Goal: Browse casually: Explore the website without a specific task or goal

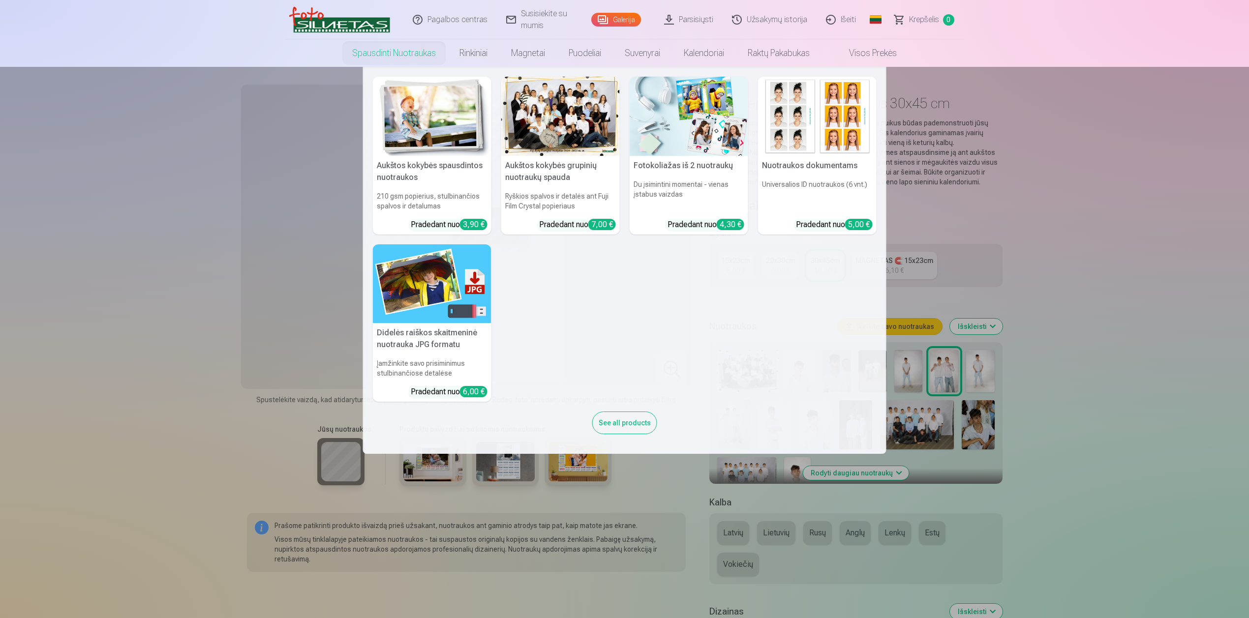
click at [1021, 229] on nav "Aukštos kokybės spausdintos nuotraukos 210 gsm popierius, stulbinančios spalvos…" at bounding box center [624, 260] width 1249 height 387
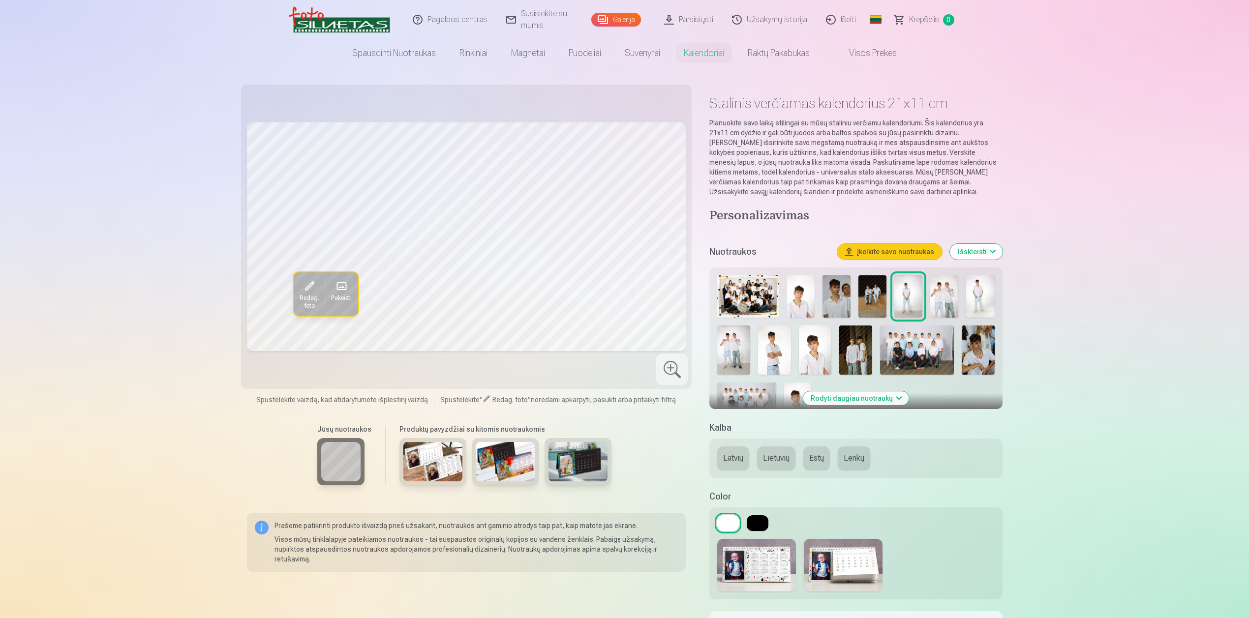
click at [445, 467] on img at bounding box center [432, 461] width 59 height 39
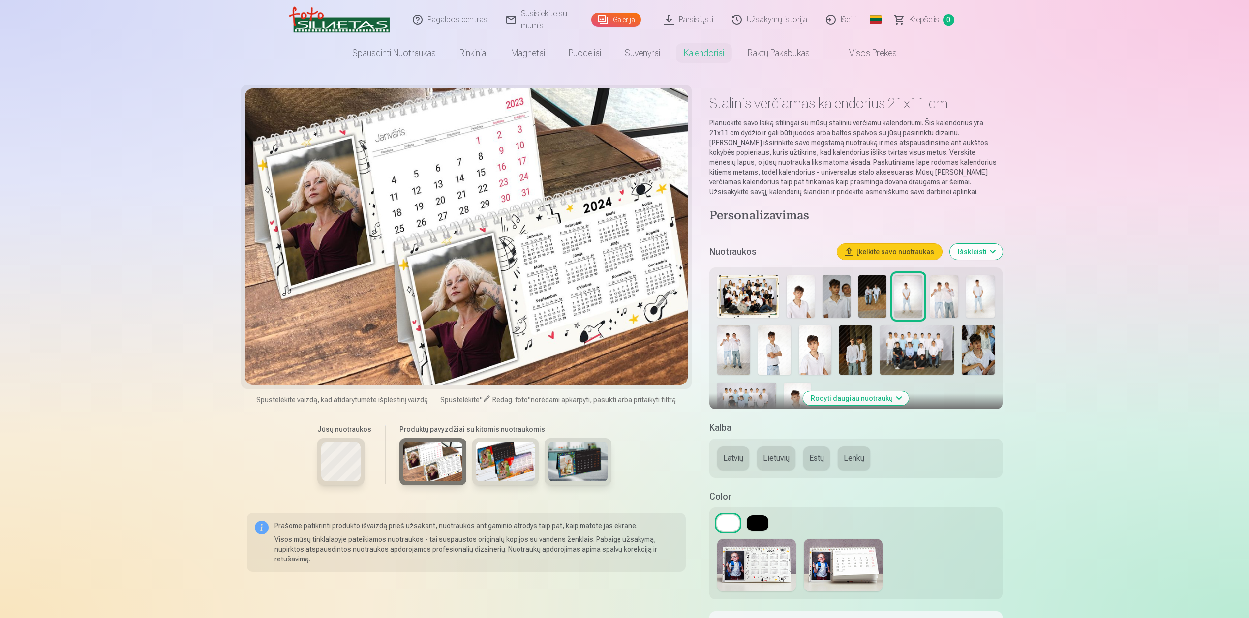
click at [511, 469] on img at bounding box center [505, 461] width 59 height 39
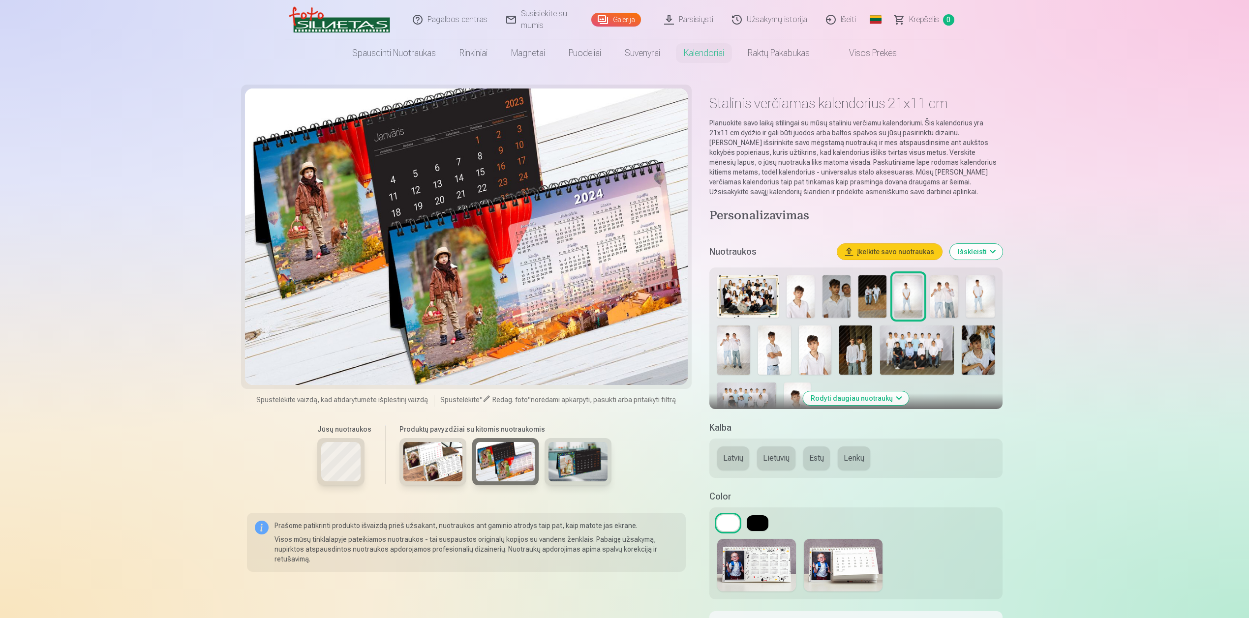
click at [568, 469] on img at bounding box center [577, 461] width 59 height 39
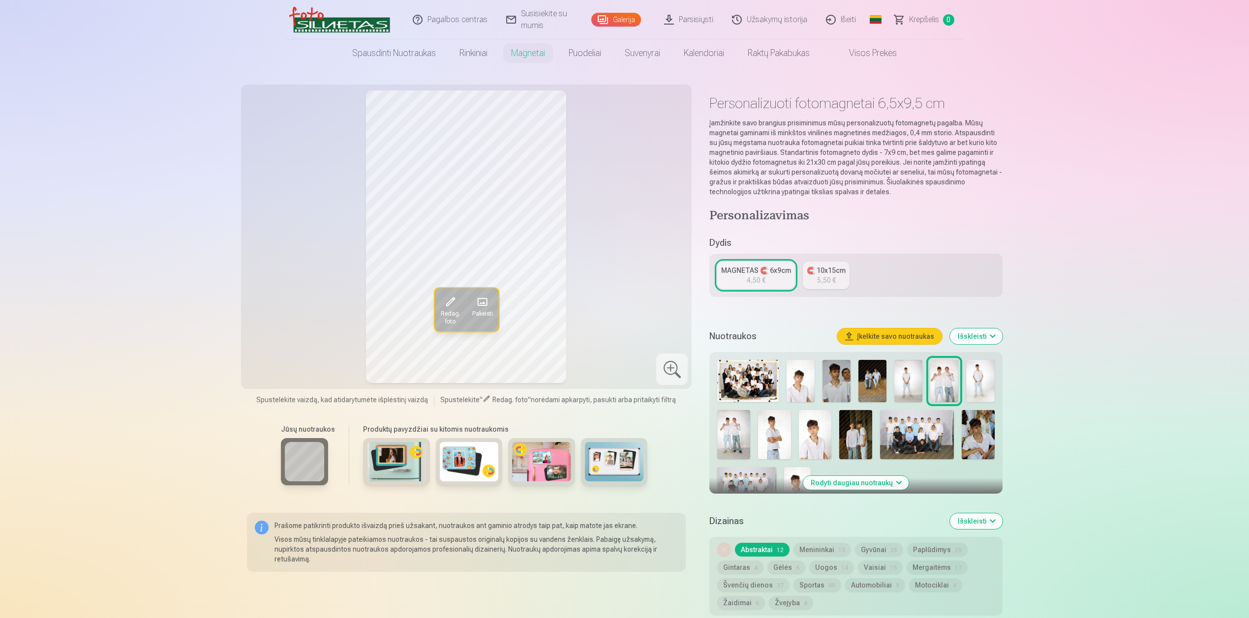
click at [440, 459] on img at bounding box center [469, 461] width 59 height 39
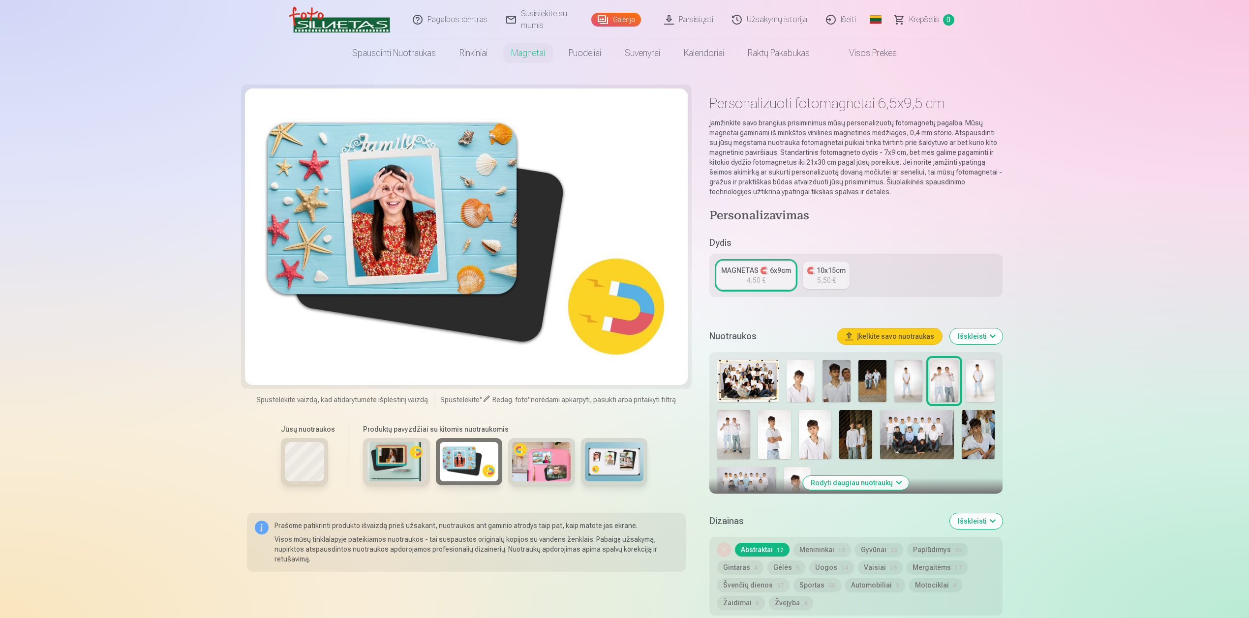
click at [515, 464] on img at bounding box center [541, 461] width 59 height 39
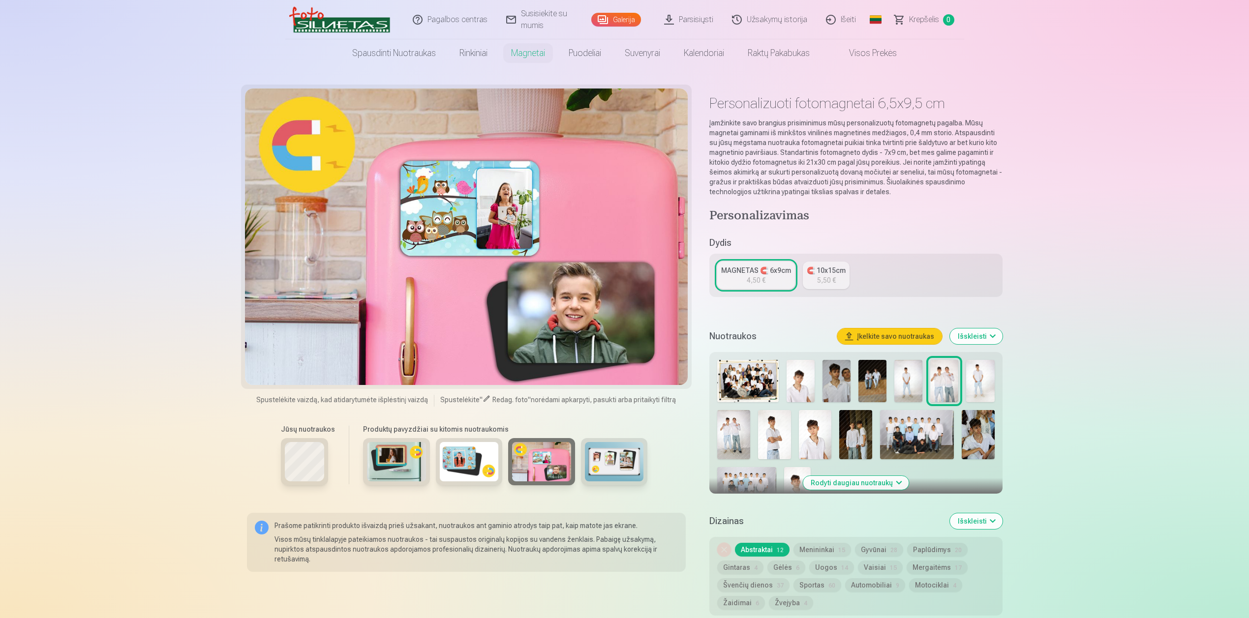
click at [599, 472] on img at bounding box center [614, 461] width 59 height 39
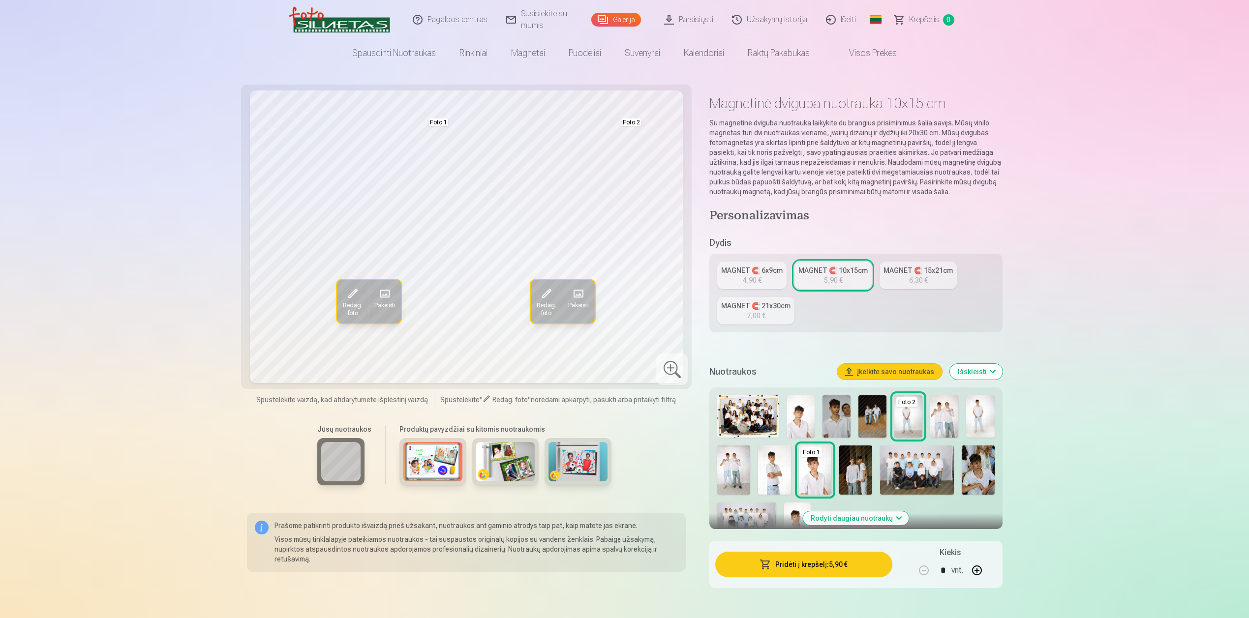
click at [453, 453] on img at bounding box center [432, 461] width 59 height 39
click at [426, 466] on img at bounding box center [432, 461] width 59 height 39
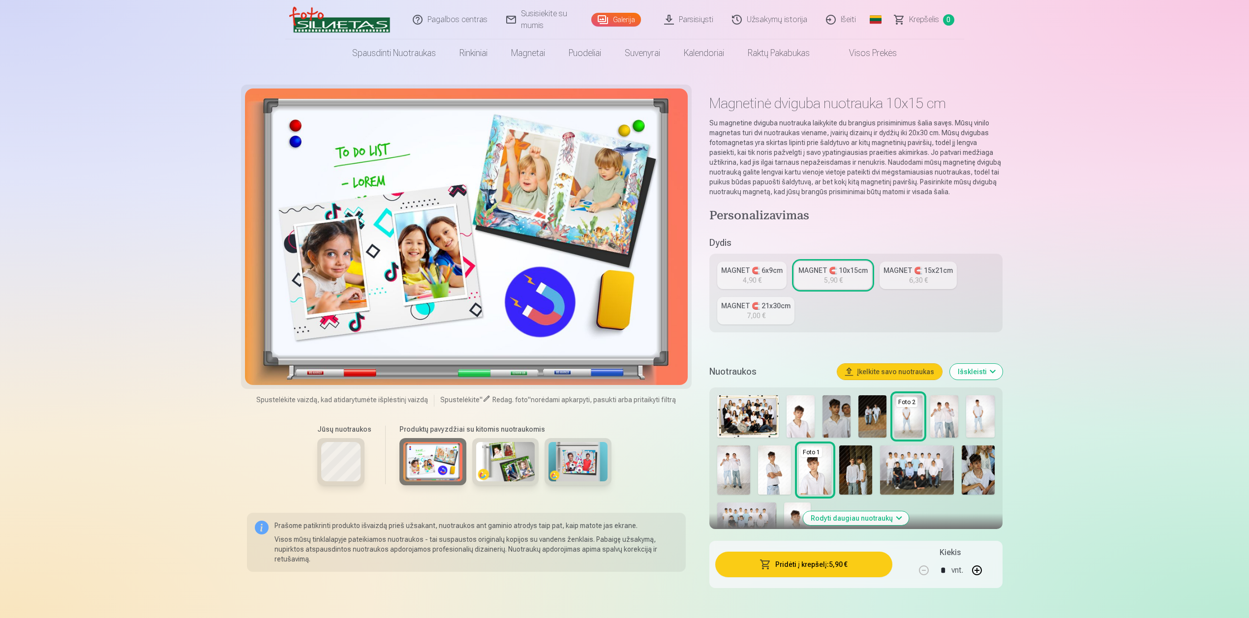
click at [520, 458] on img at bounding box center [505, 461] width 59 height 39
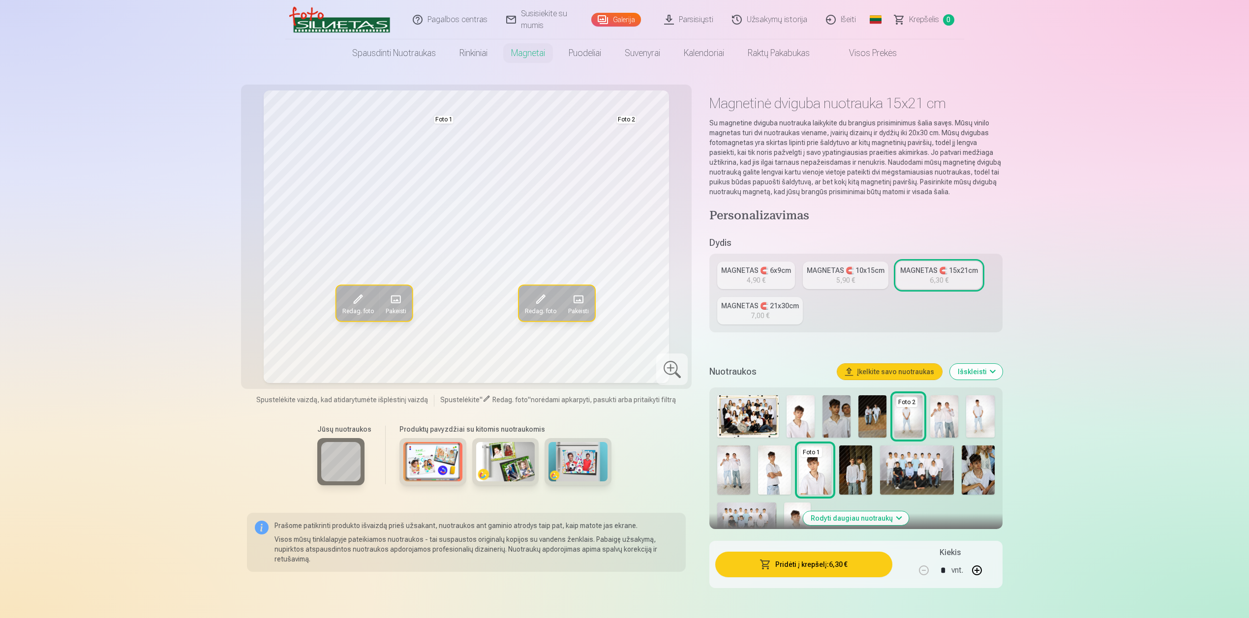
click at [430, 462] on img at bounding box center [432, 461] width 59 height 39
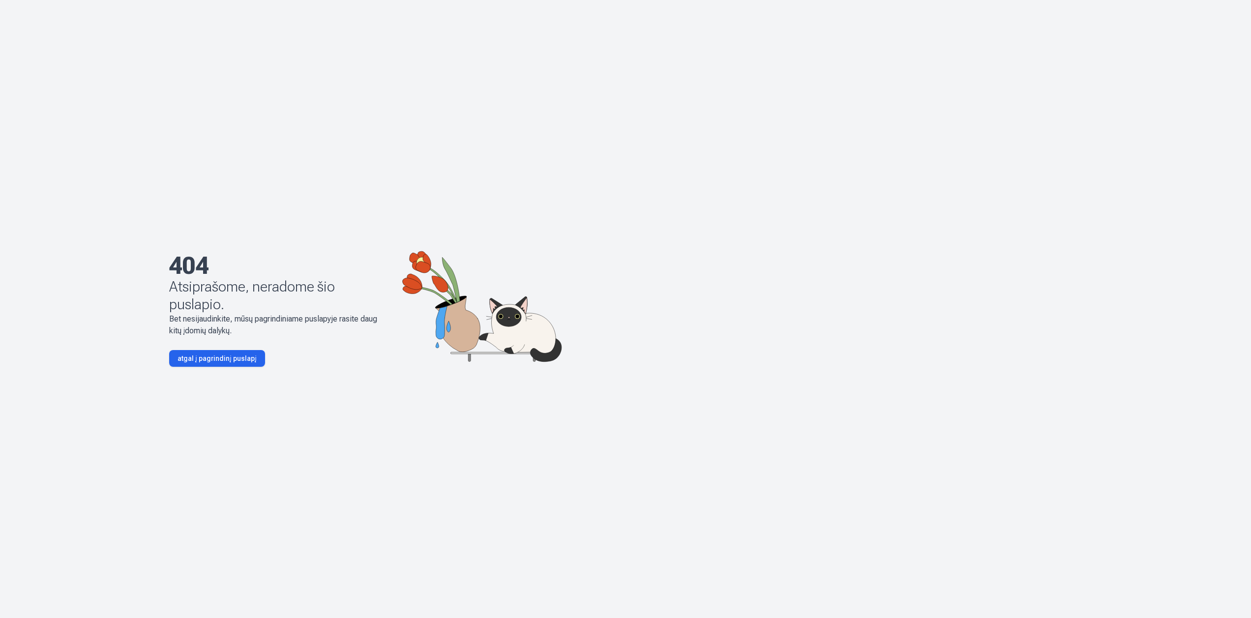
click at [217, 360] on font "atgal į pagrindinį puslapį" at bounding box center [217, 359] width 79 height 8
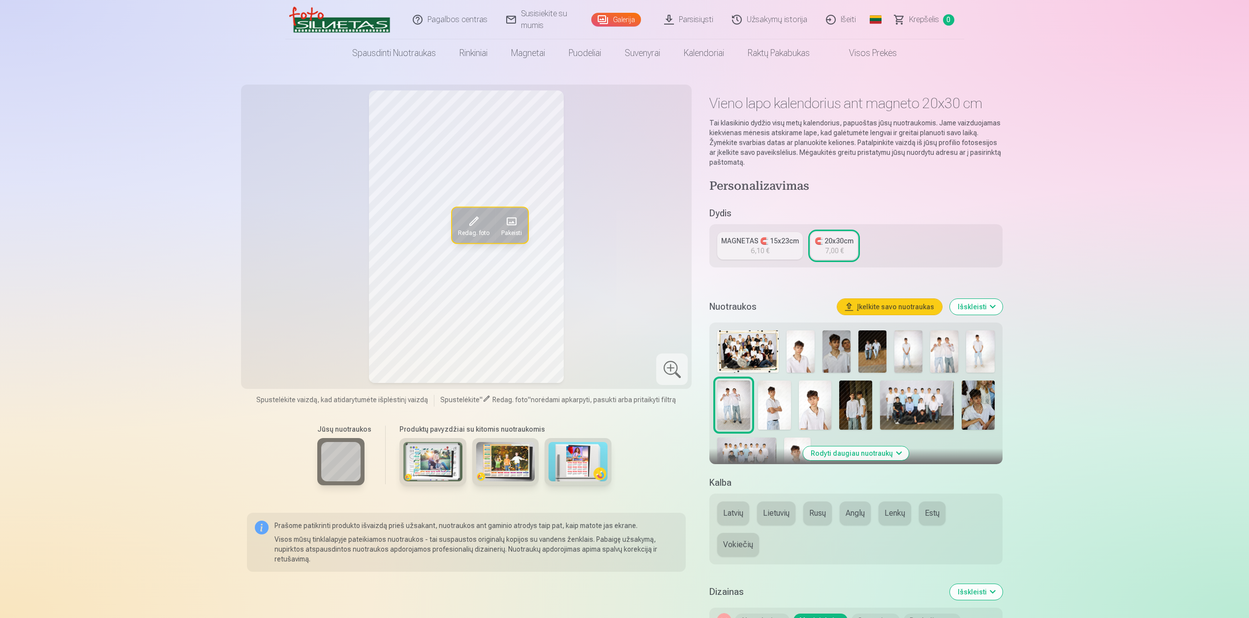
click at [446, 462] on img at bounding box center [432, 461] width 59 height 39
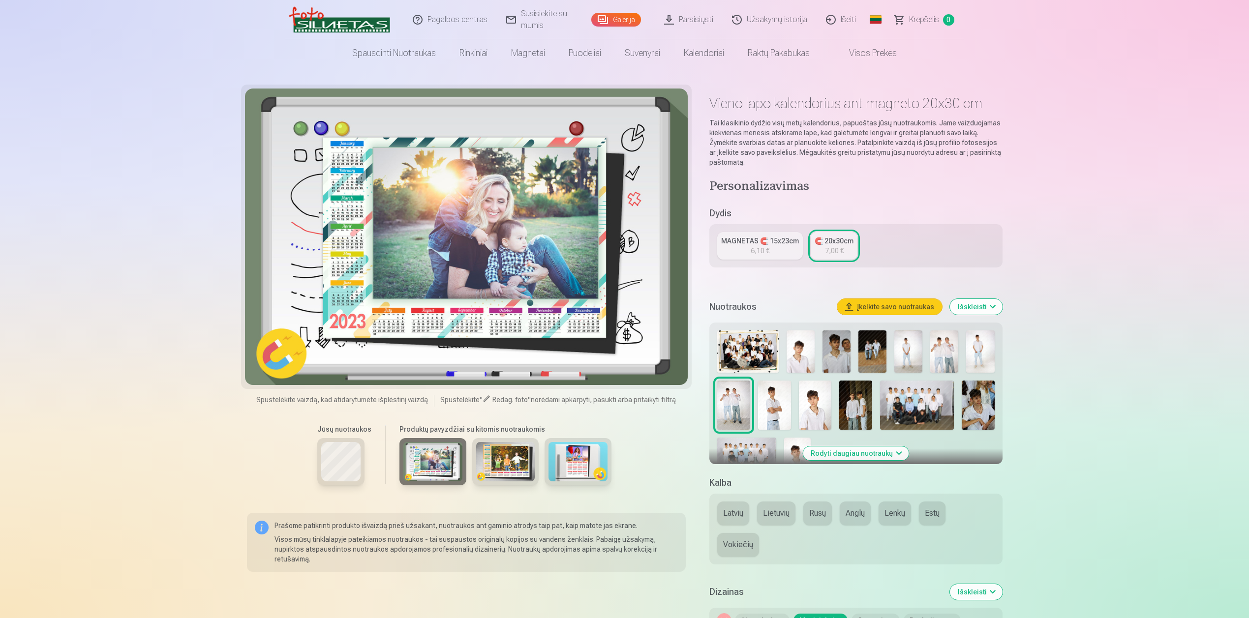
click at [500, 463] on img at bounding box center [505, 461] width 59 height 39
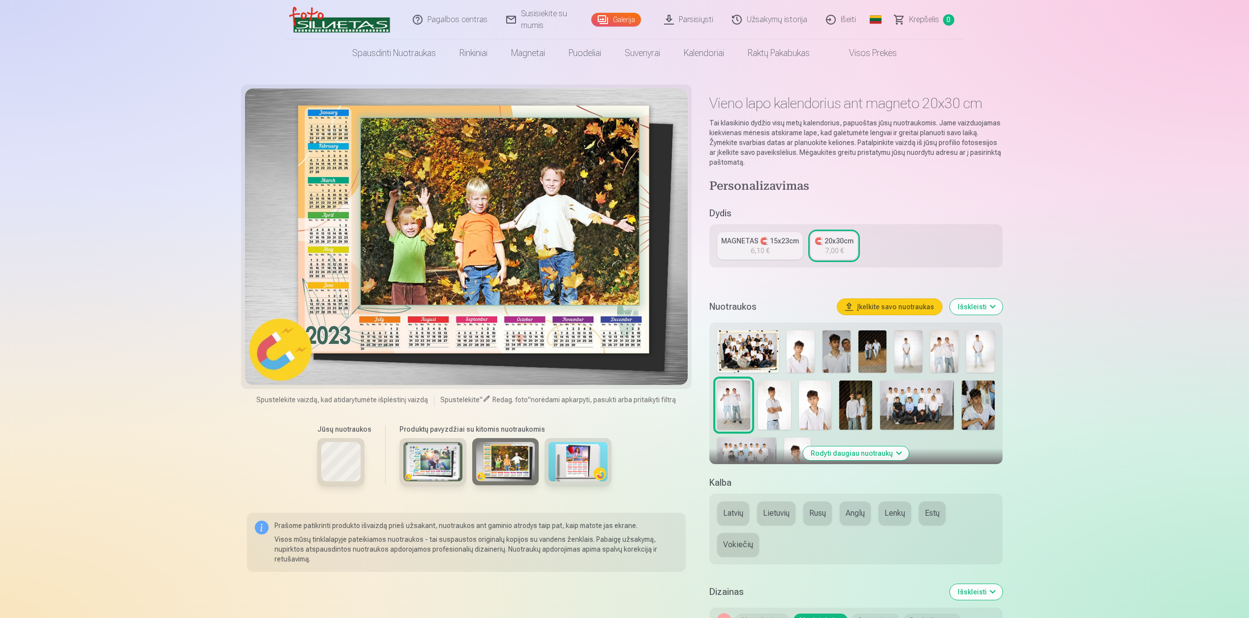
click at [566, 469] on img at bounding box center [577, 461] width 59 height 39
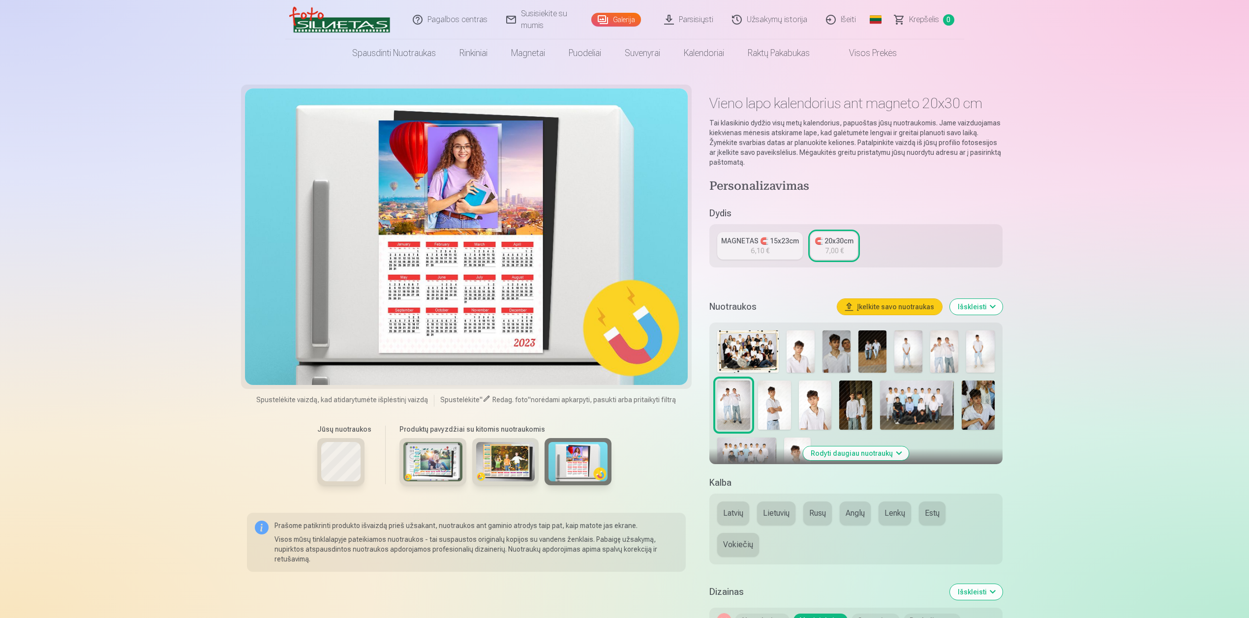
click at [494, 463] on img at bounding box center [505, 461] width 59 height 39
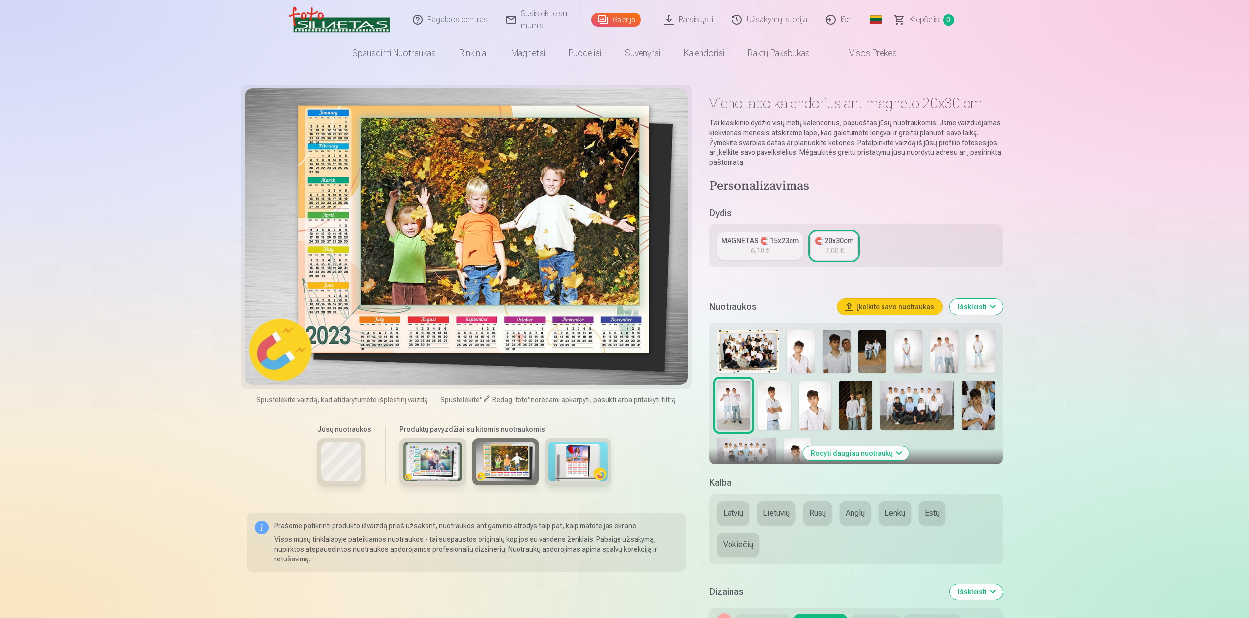
click at [437, 461] on img at bounding box center [432, 461] width 59 height 39
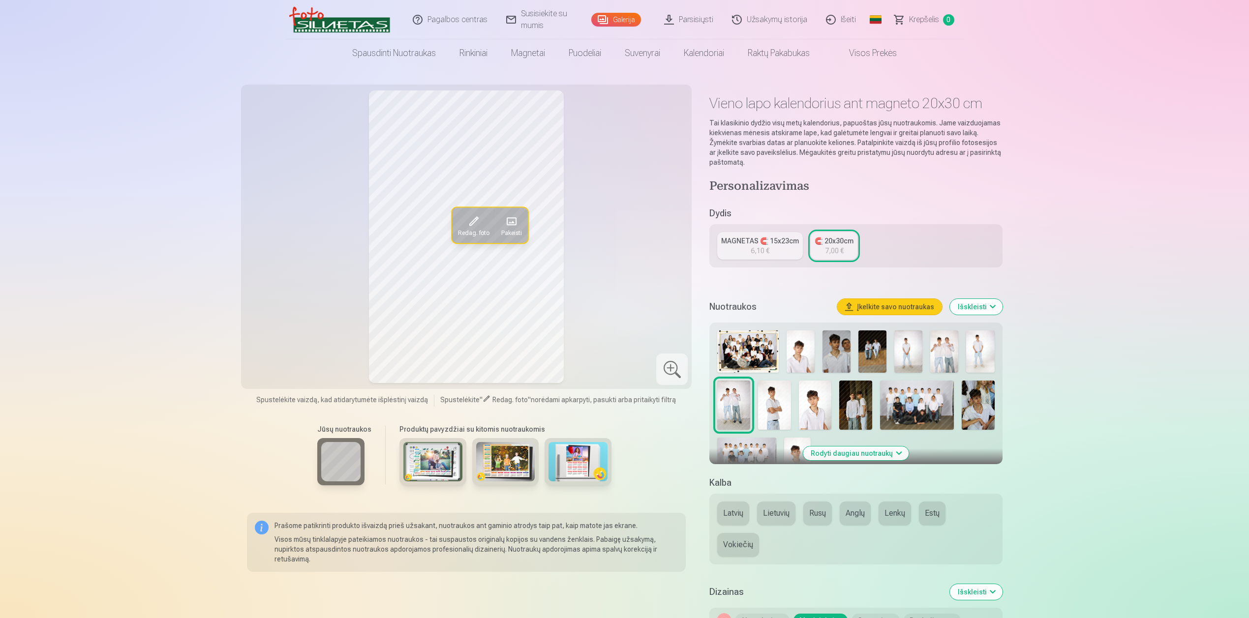
click at [479, 458] on img at bounding box center [505, 461] width 59 height 39
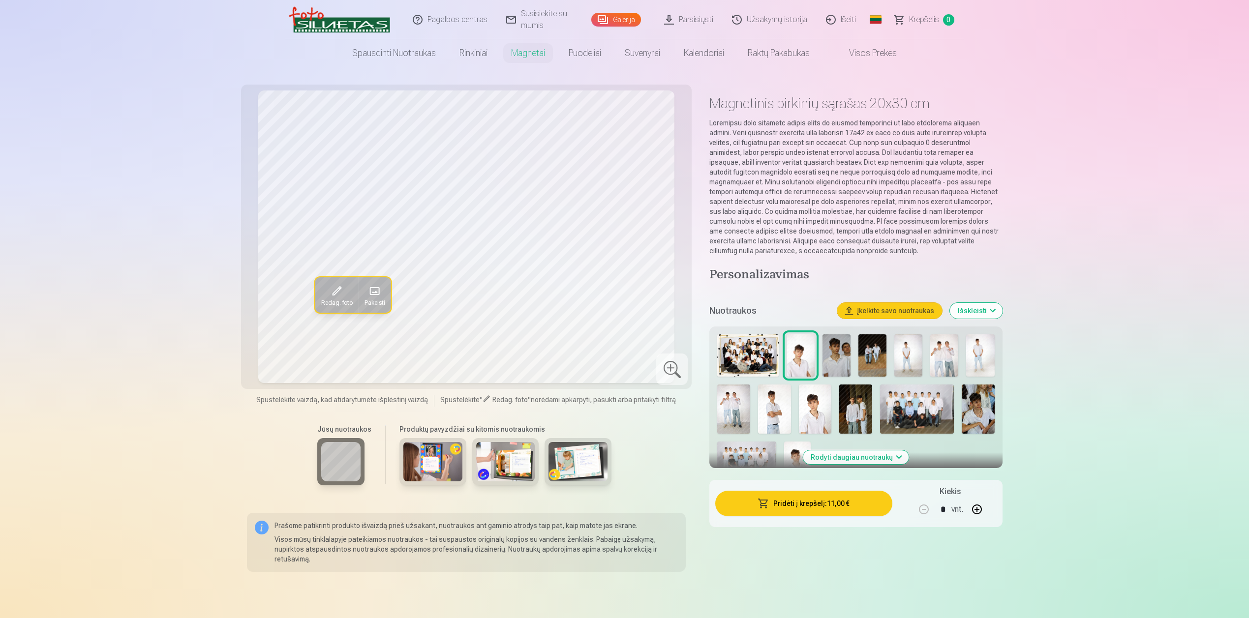
click at [434, 449] on img at bounding box center [432, 461] width 59 height 39
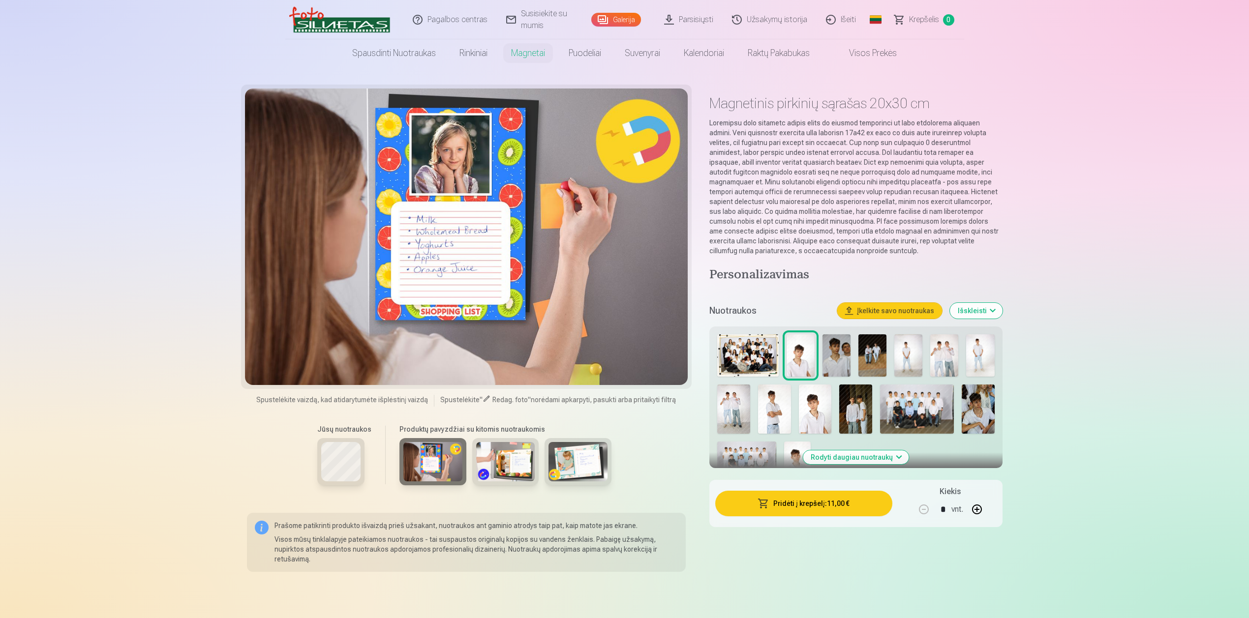
click at [507, 462] on img at bounding box center [505, 461] width 59 height 39
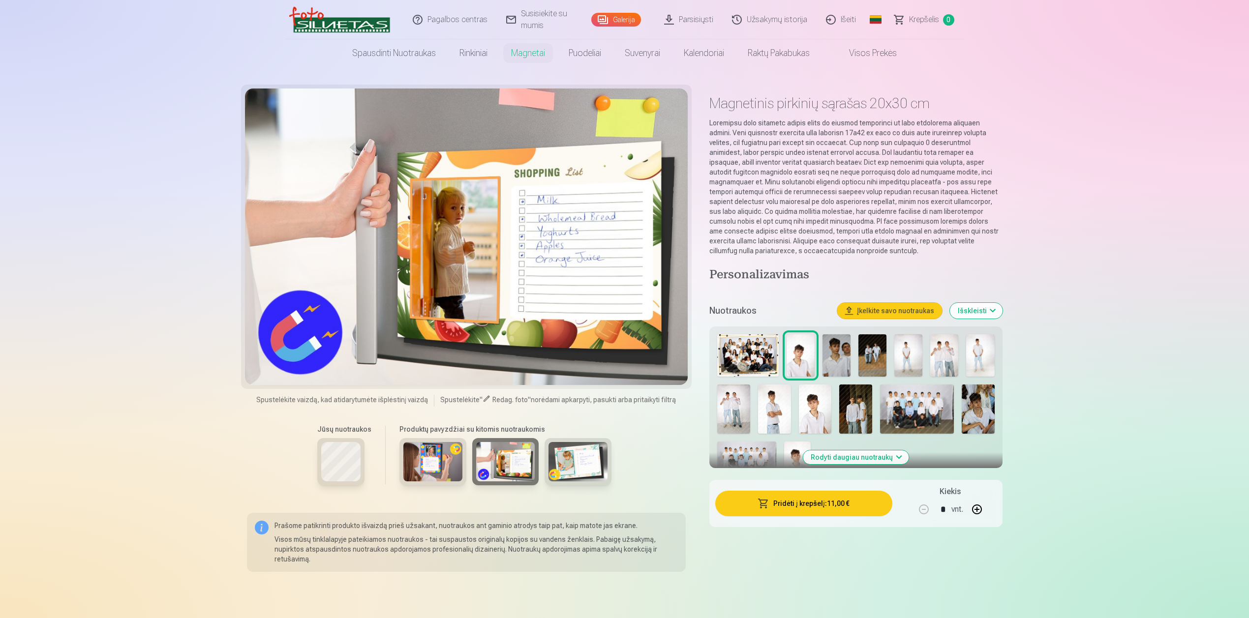
click at [570, 456] on img at bounding box center [577, 461] width 59 height 39
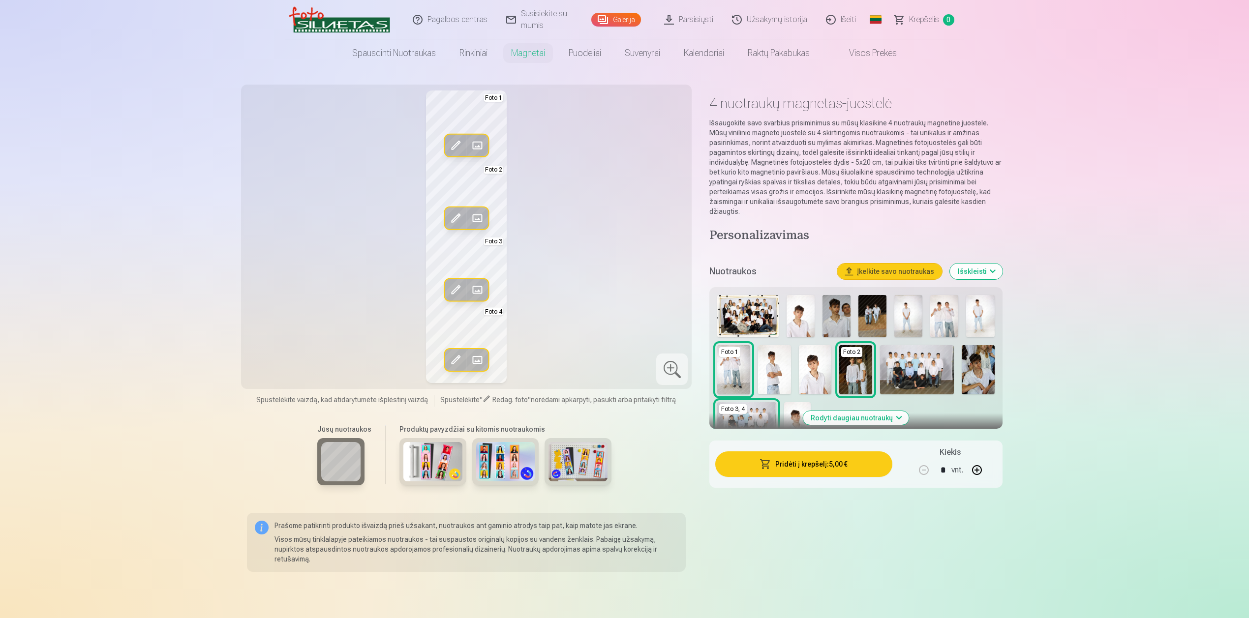
click at [426, 456] on img at bounding box center [432, 461] width 59 height 39
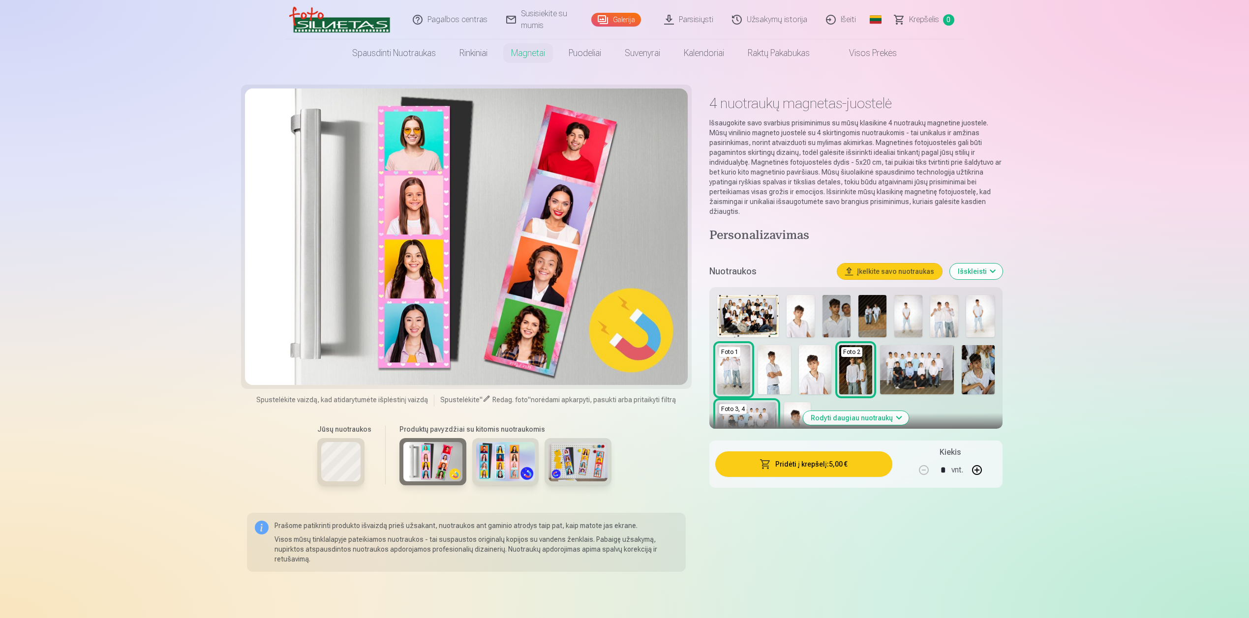
click at [513, 466] on img at bounding box center [505, 461] width 59 height 39
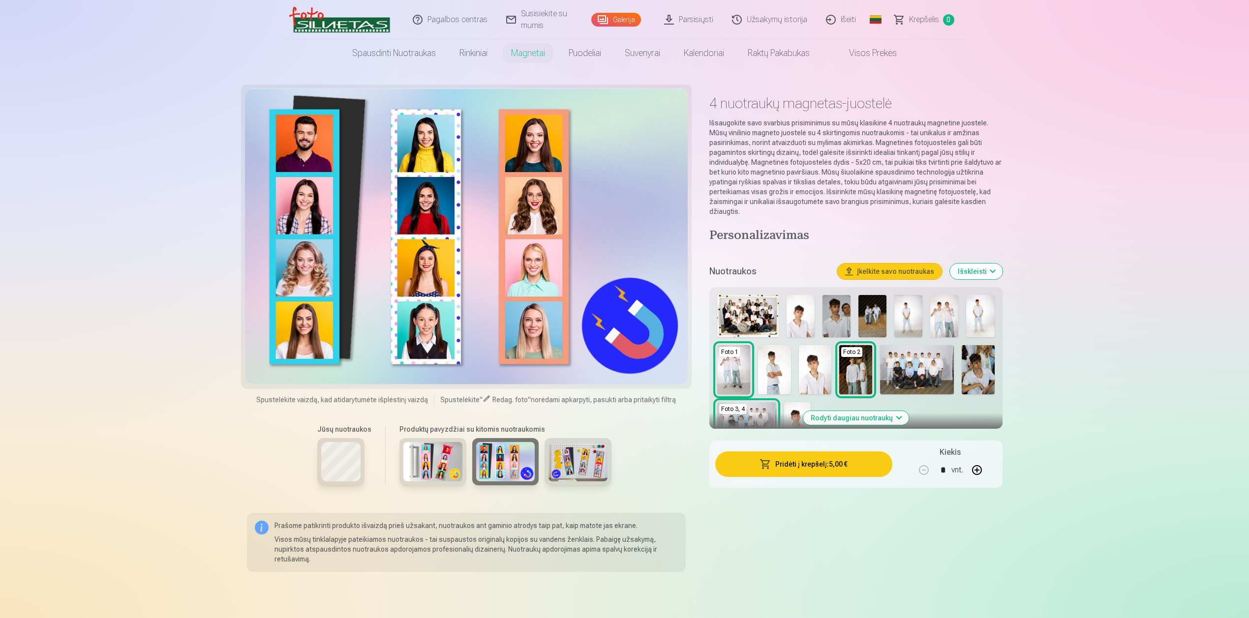
click at [595, 469] on img at bounding box center [577, 461] width 59 height 39
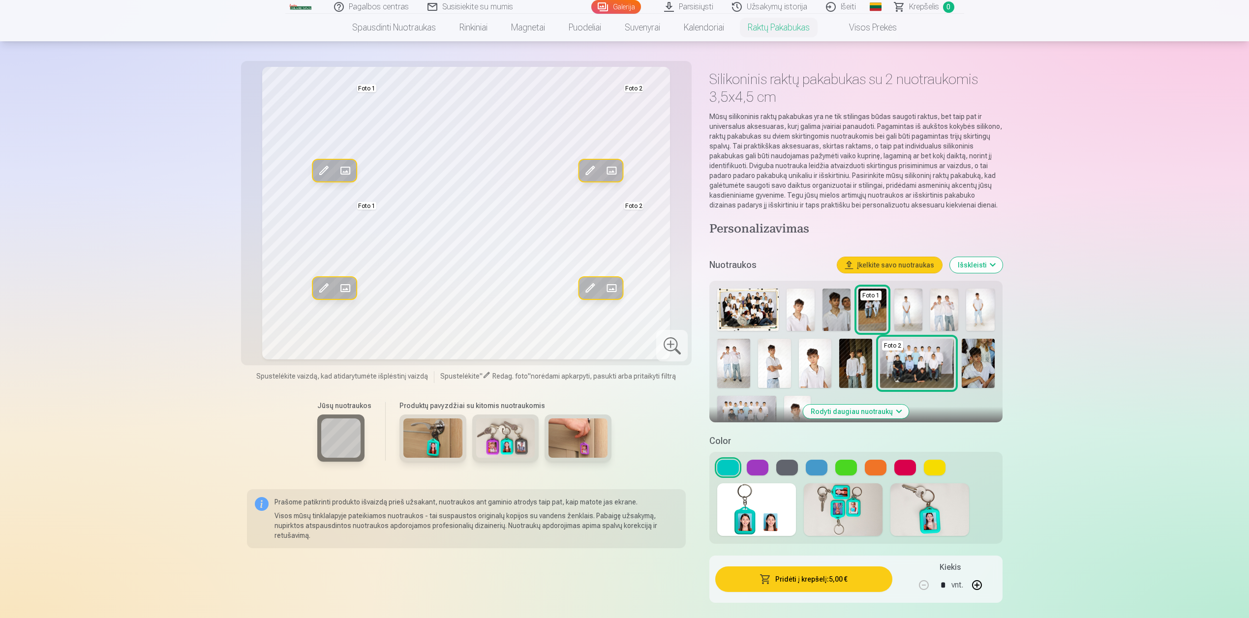
scroll to position [15, 0]
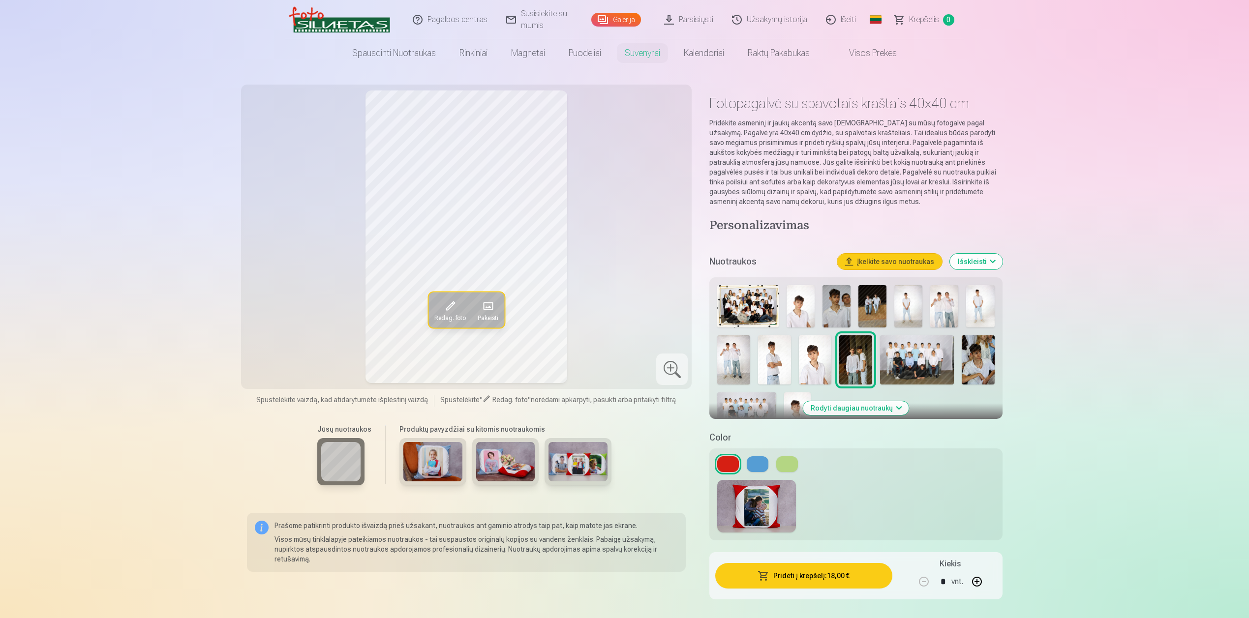
click at [422, 462] on img at bounding box center [432, 461] width 59 height 39
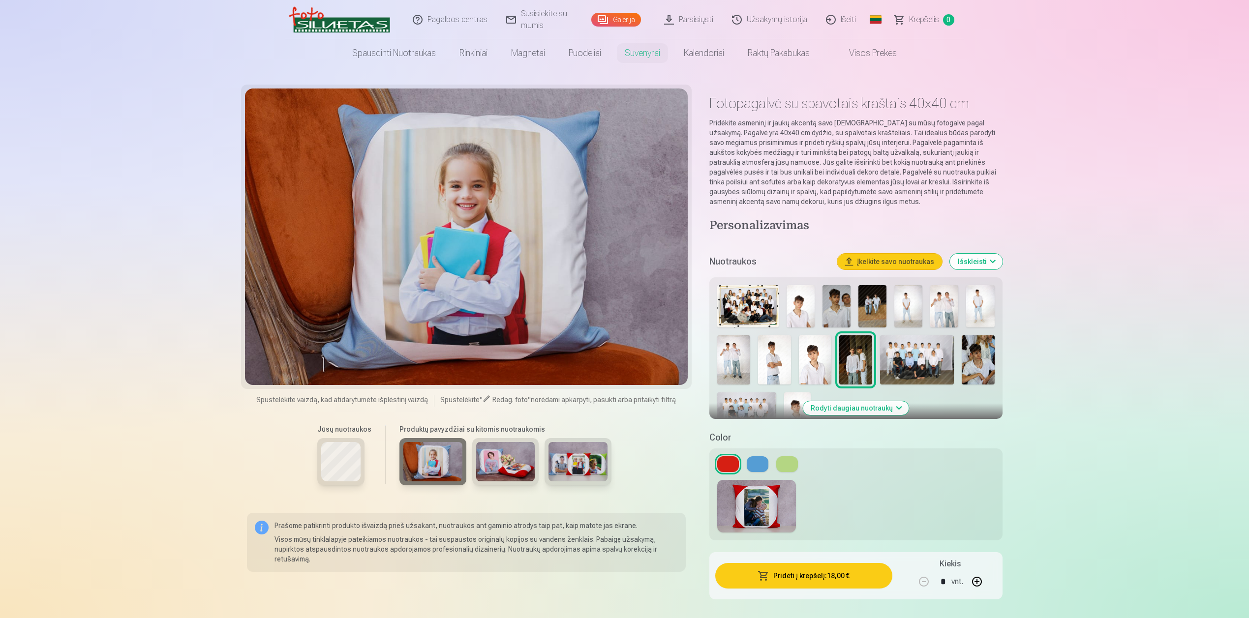
click at [506, 460] on img at bounding box center [505, 461] width 59 height 39
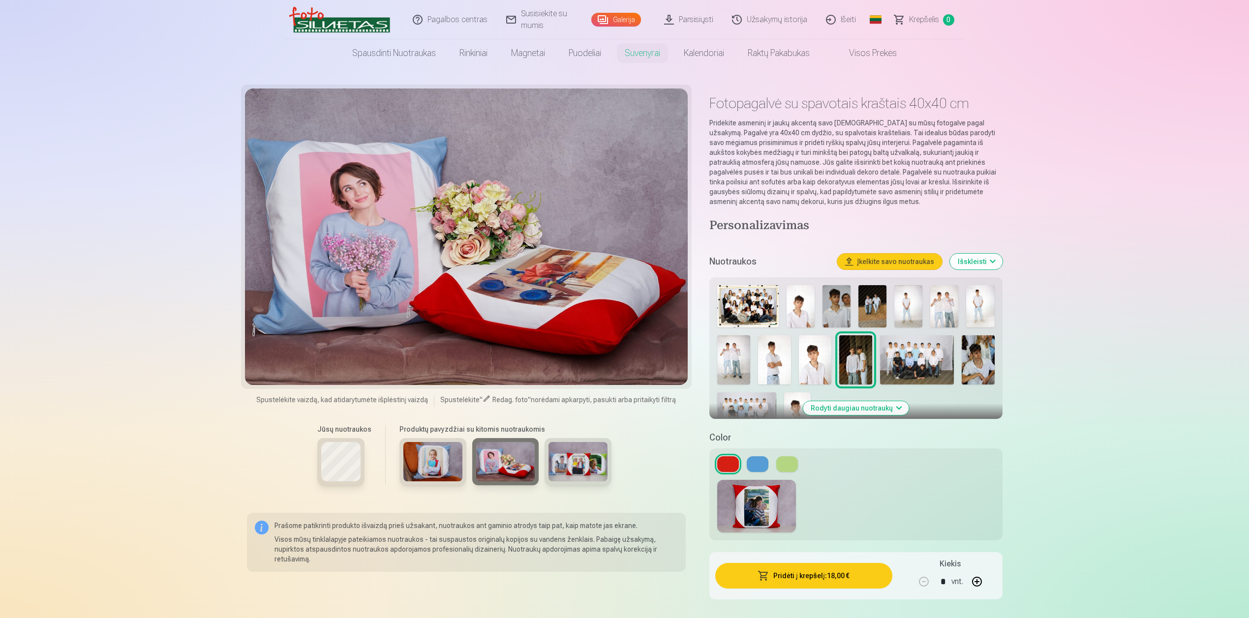
click at [561, 462] on img at bounding box center [577, 461] width 59 height 39
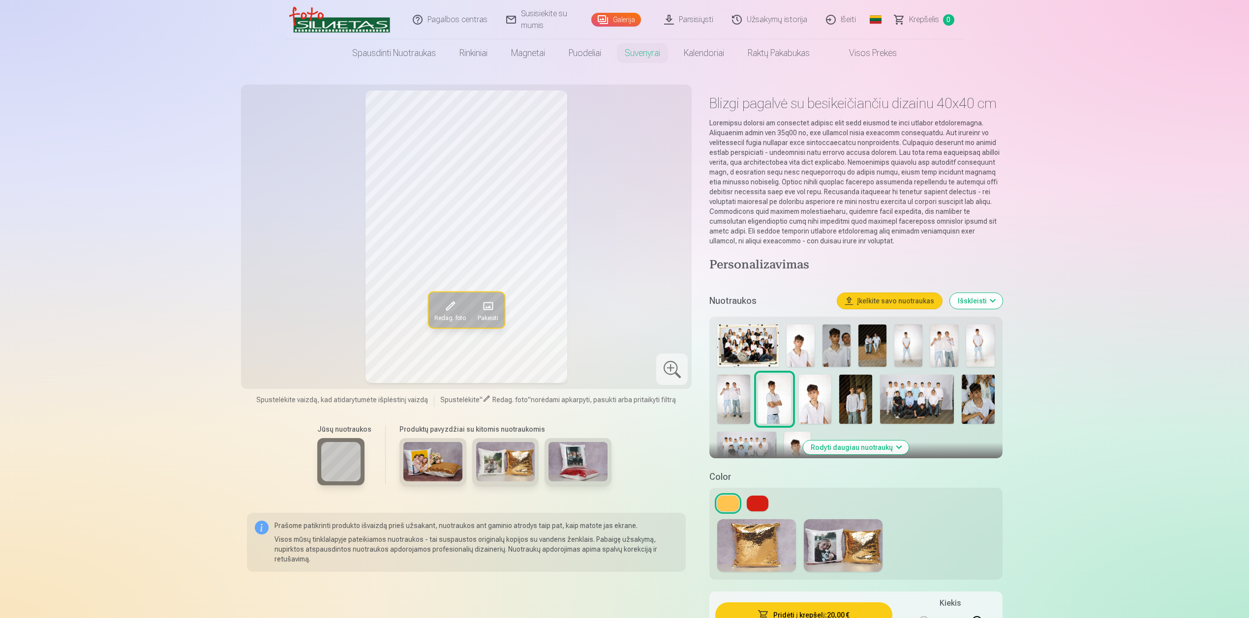
click at [437, 481] on div at bounding box center [432, 461] width 67 height 47
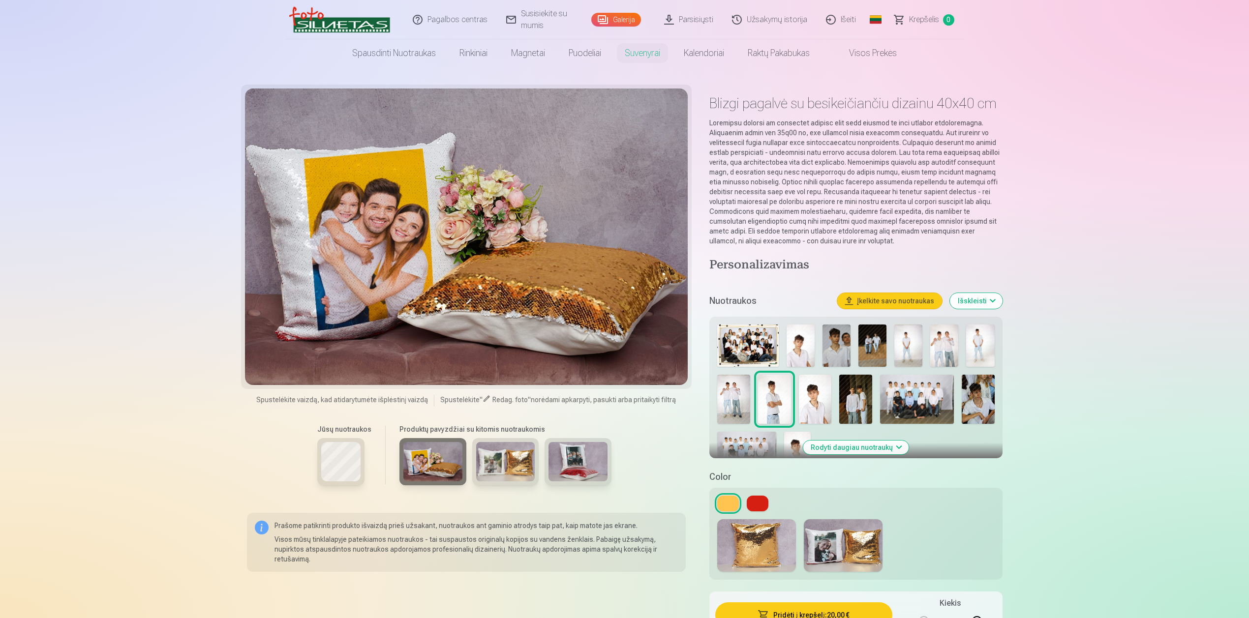
click at [506, 468] on img at bounding box center [505, 461] width 59 height 39
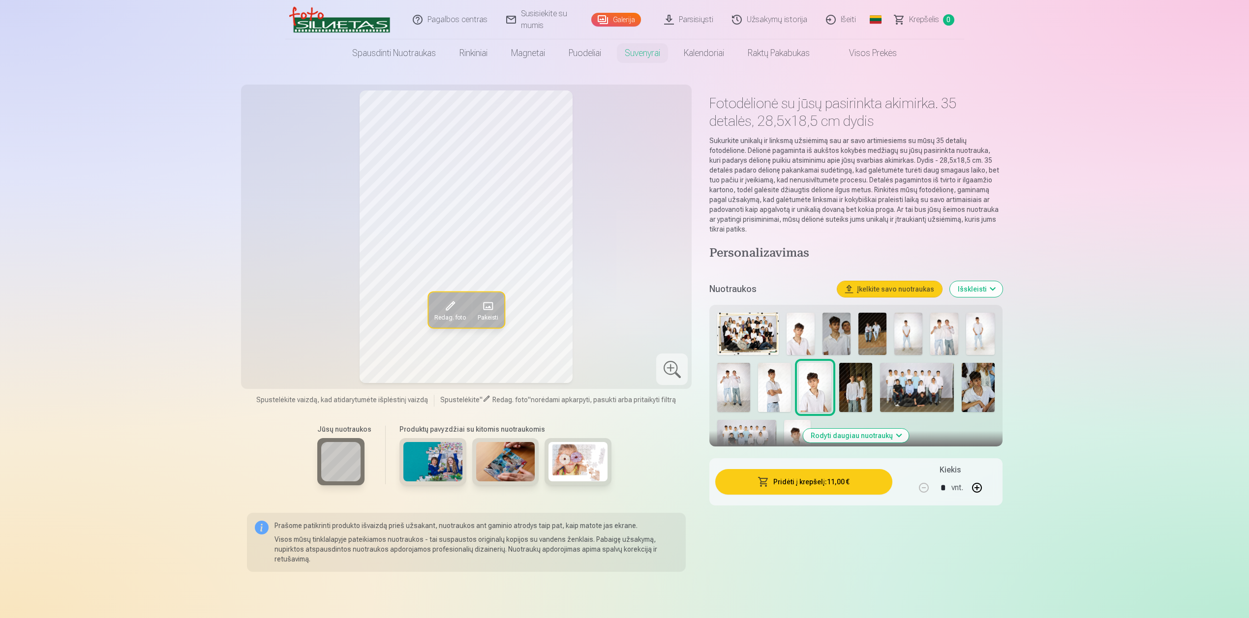
click at [440, 465] on img at bounding box center [432, 461] width 59 height 39
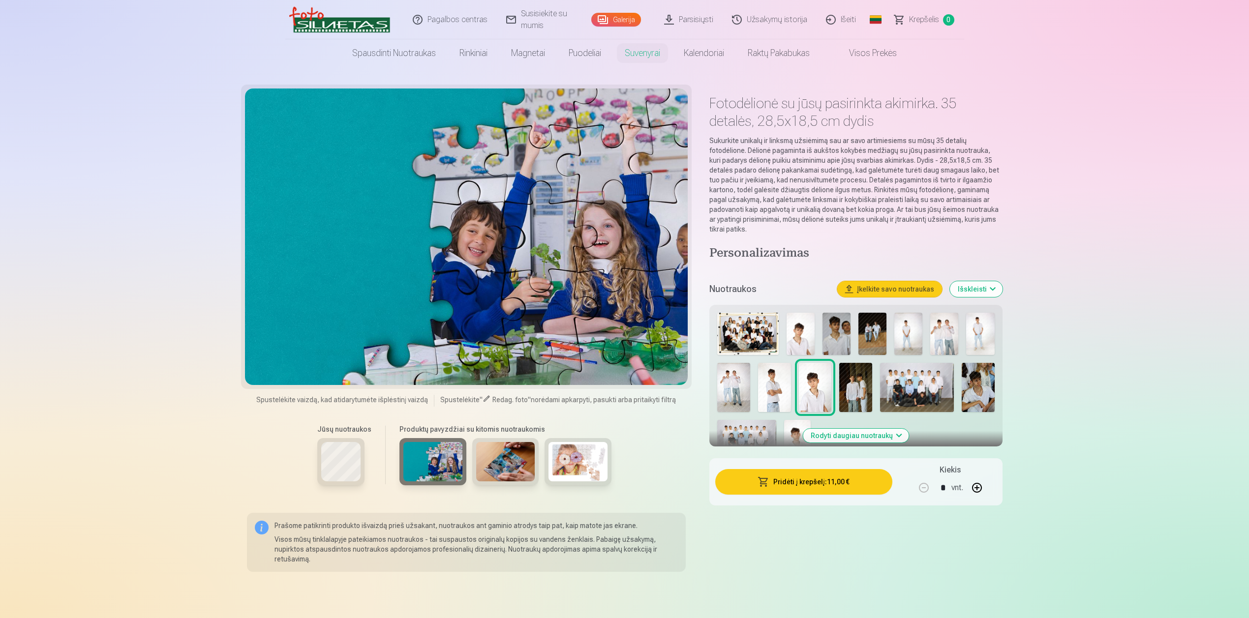
click at [514, 468] on img at bounding box center [505, 461] width 59 height 39
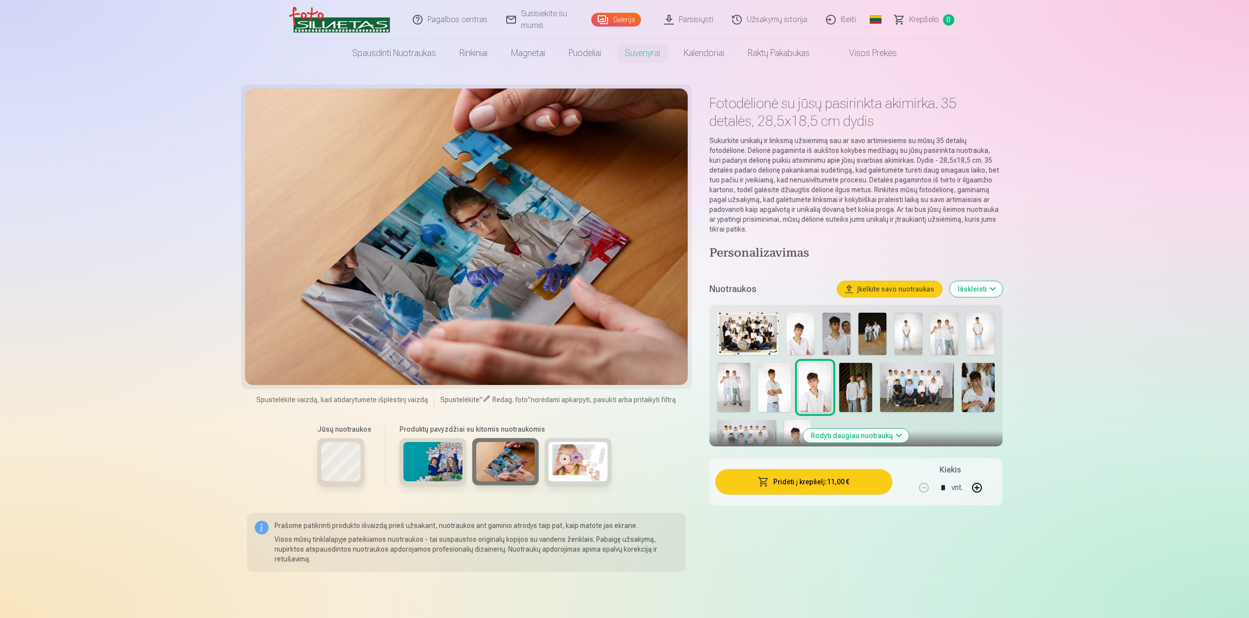
drag, startPoint x: 548, startPoint y: 469, endPoint x: 348, endPoint y: 4, distance: 506.0
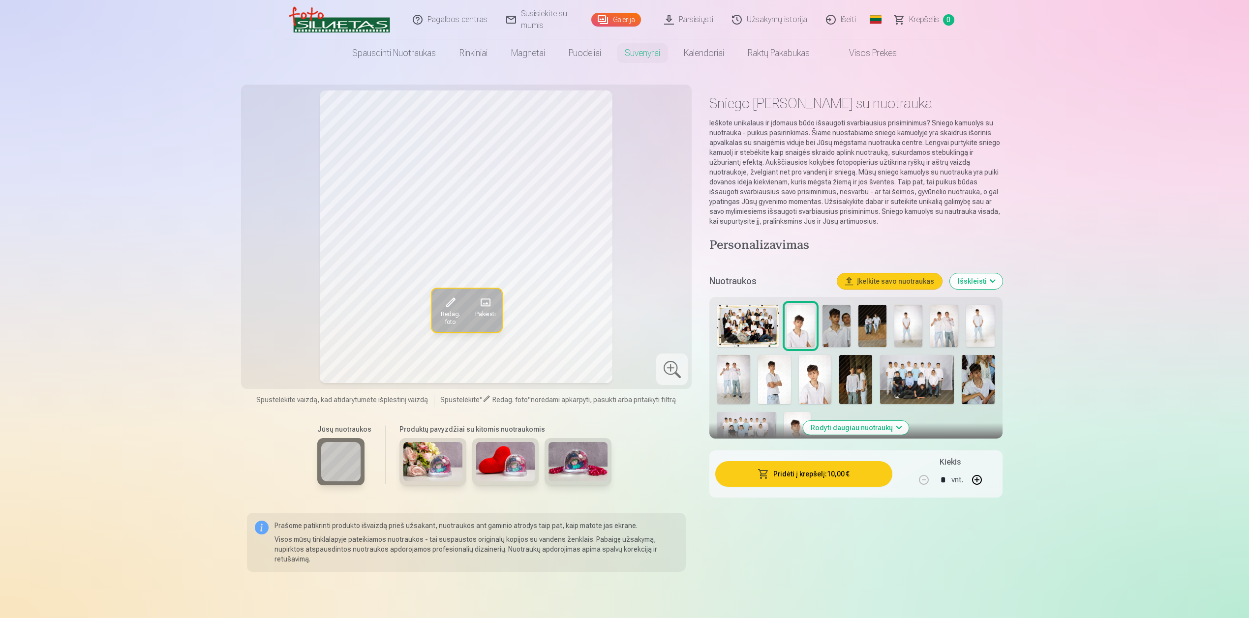
click at [435, 447] on img at bounding box center [432, 461] width 59 height 39
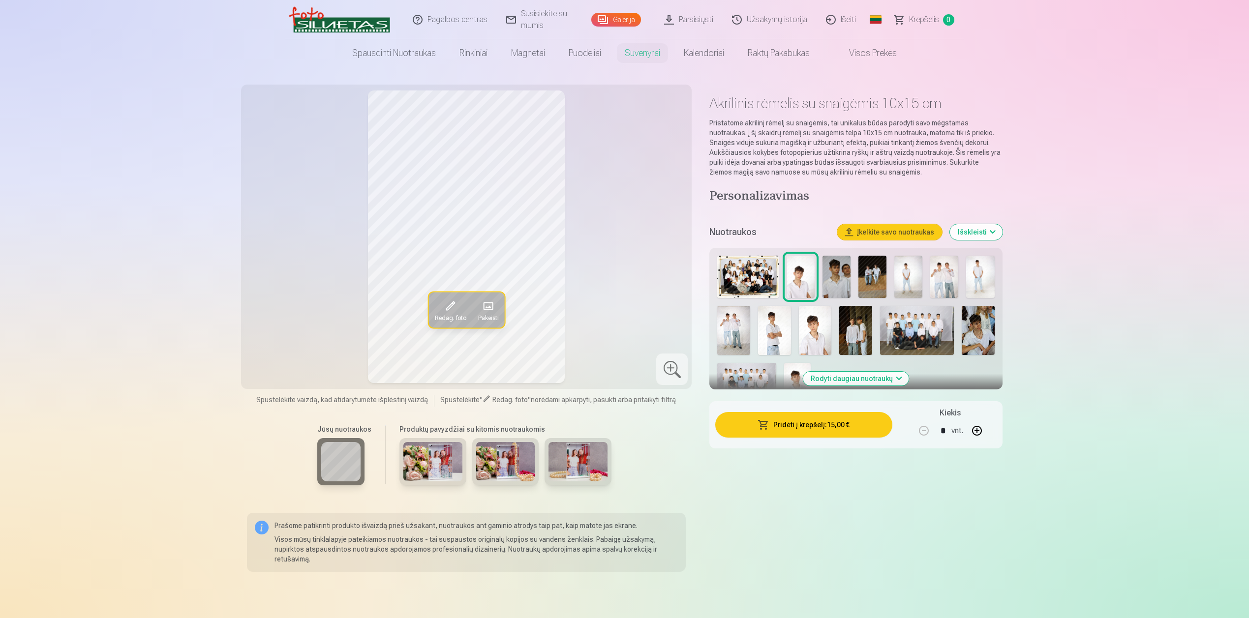
click at [442, 473] on img at bounding box center [432, 461] width 59 height 39
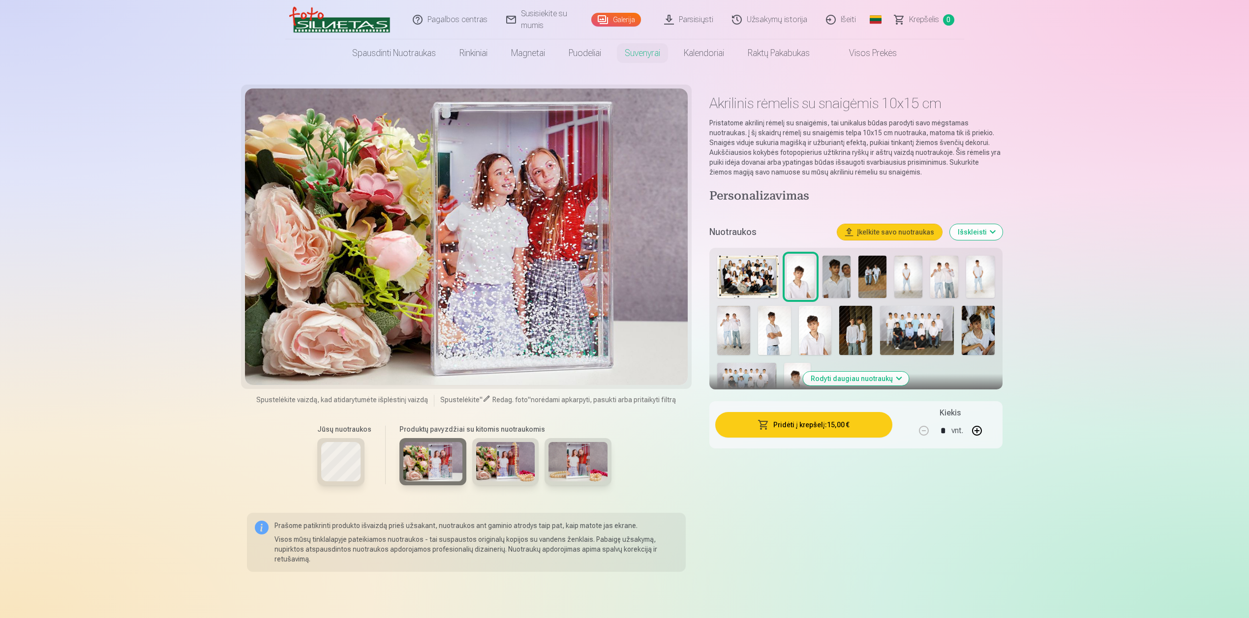
click at [512, 468] on img at bounding box center [505, 461] width 59 height 39
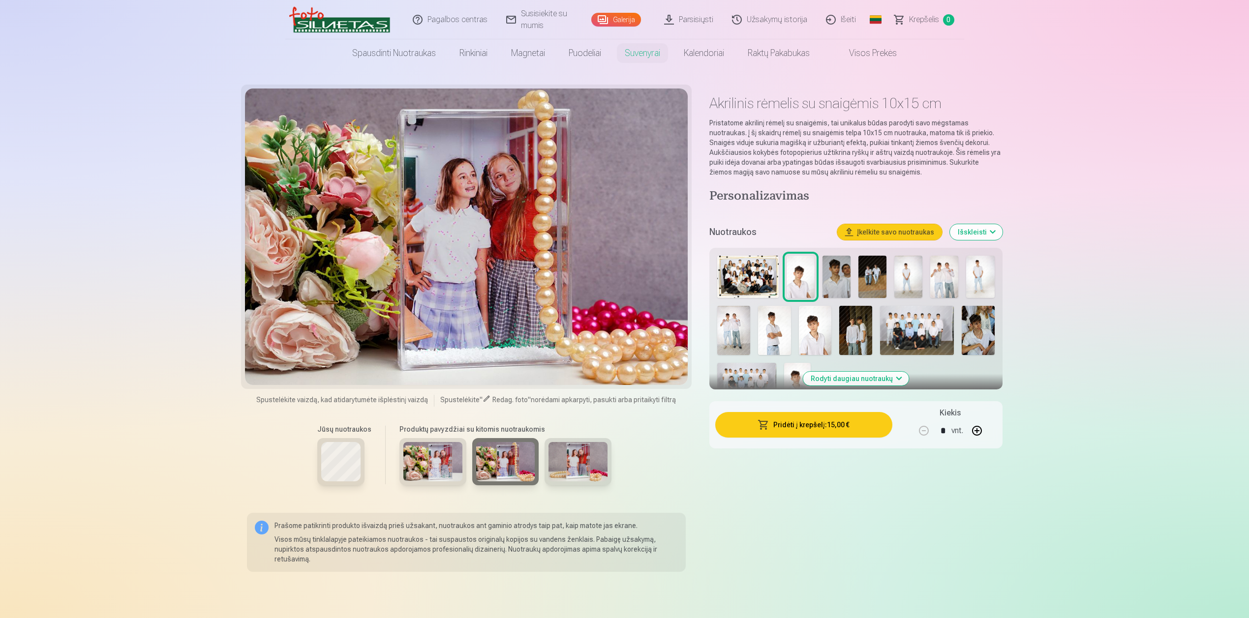
click at [575, 472] on img at bounding box center [577, 461] width 59 height 39
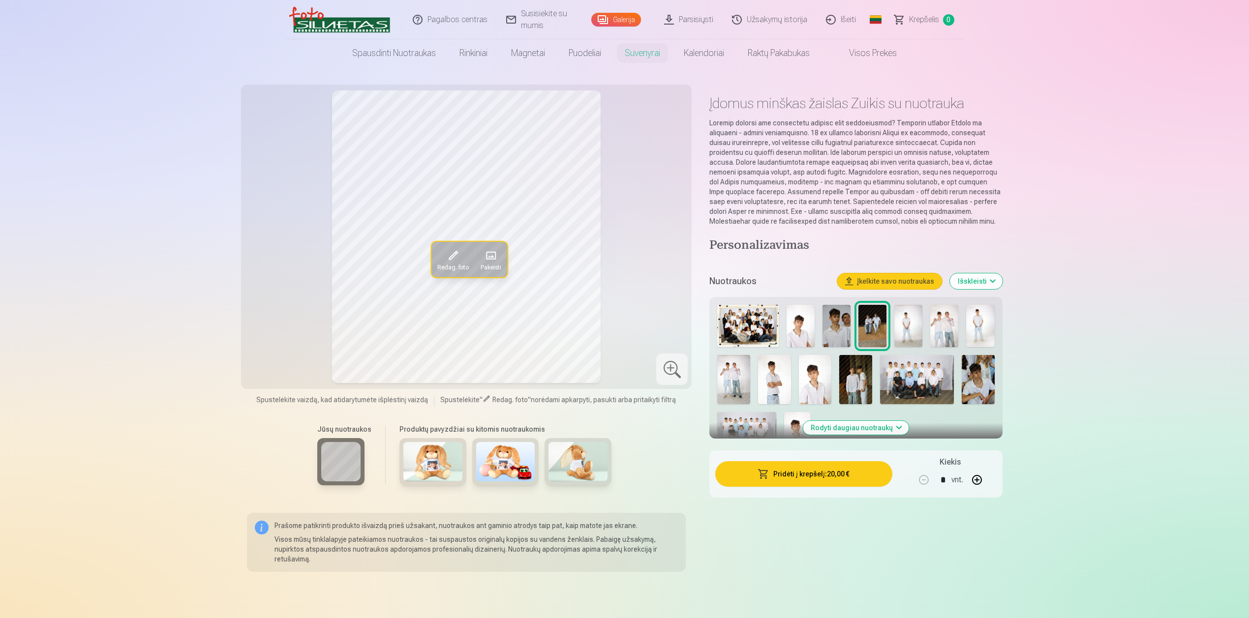
click at [439, 461] on img at bounding box center [432, 461] width 59 height 39
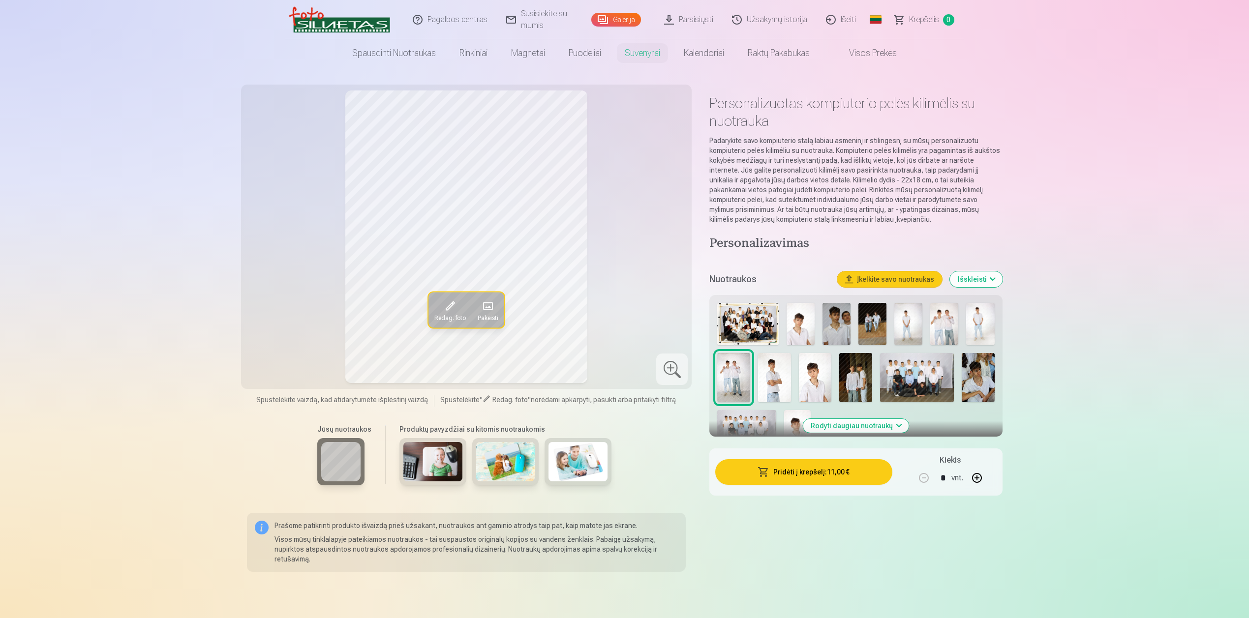
click at [444, 470] on img at bounding box center [432, 461] width 59 height 39
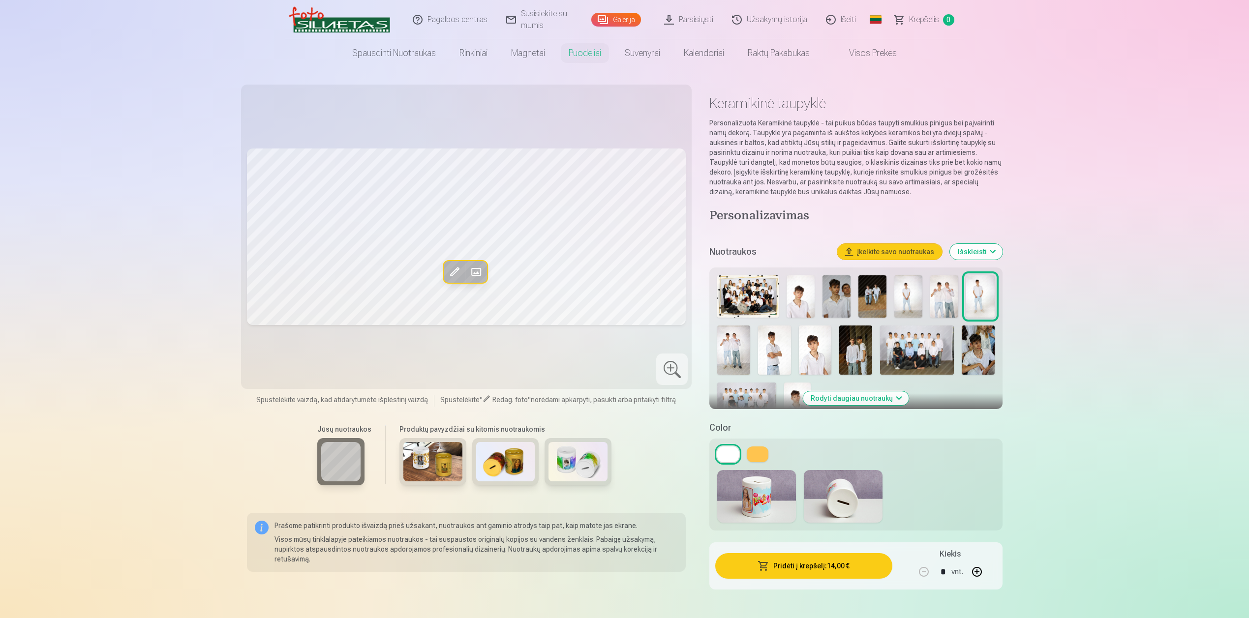
click at [431, 471] on img at bounding box center [432, 461] width 59 height 39
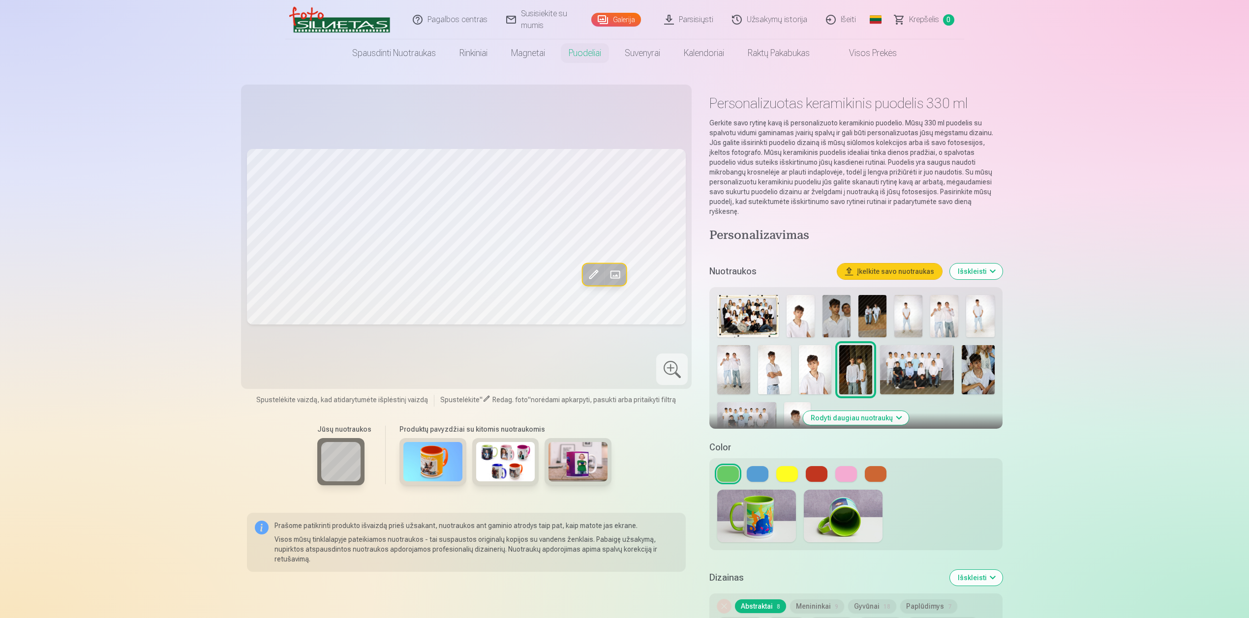
click at [511, 464] on img at bounding box center [505, 461] width 59 height 39
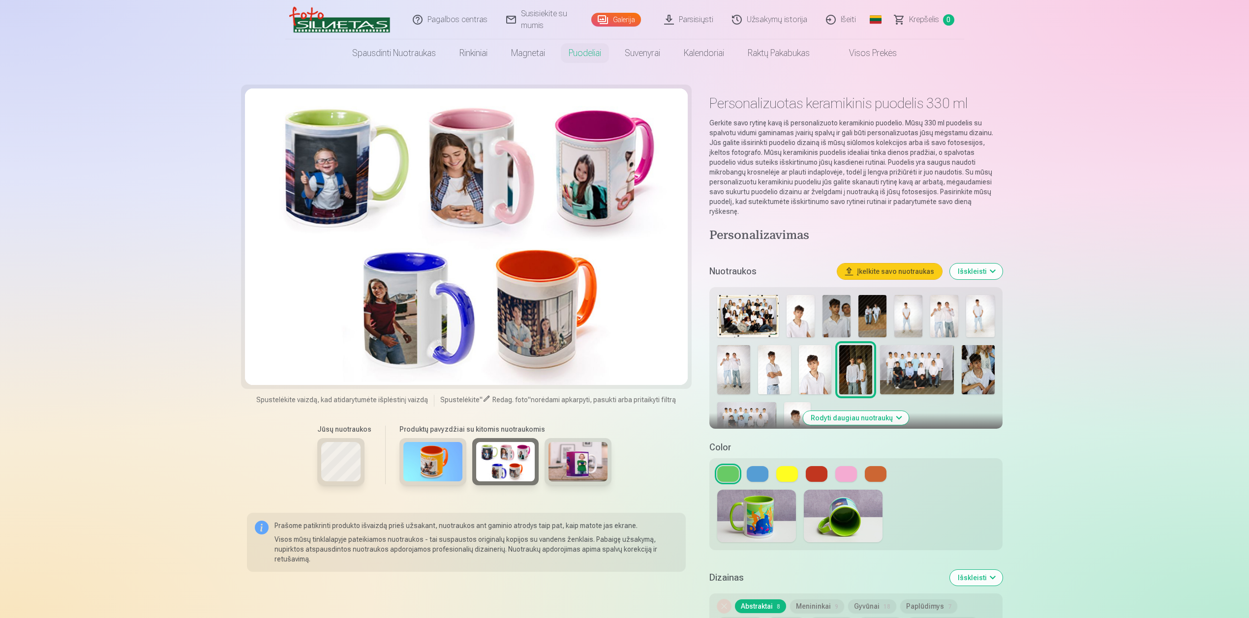
click at [558, 463] on img at bounding box center [577, 461] width 59 height 39
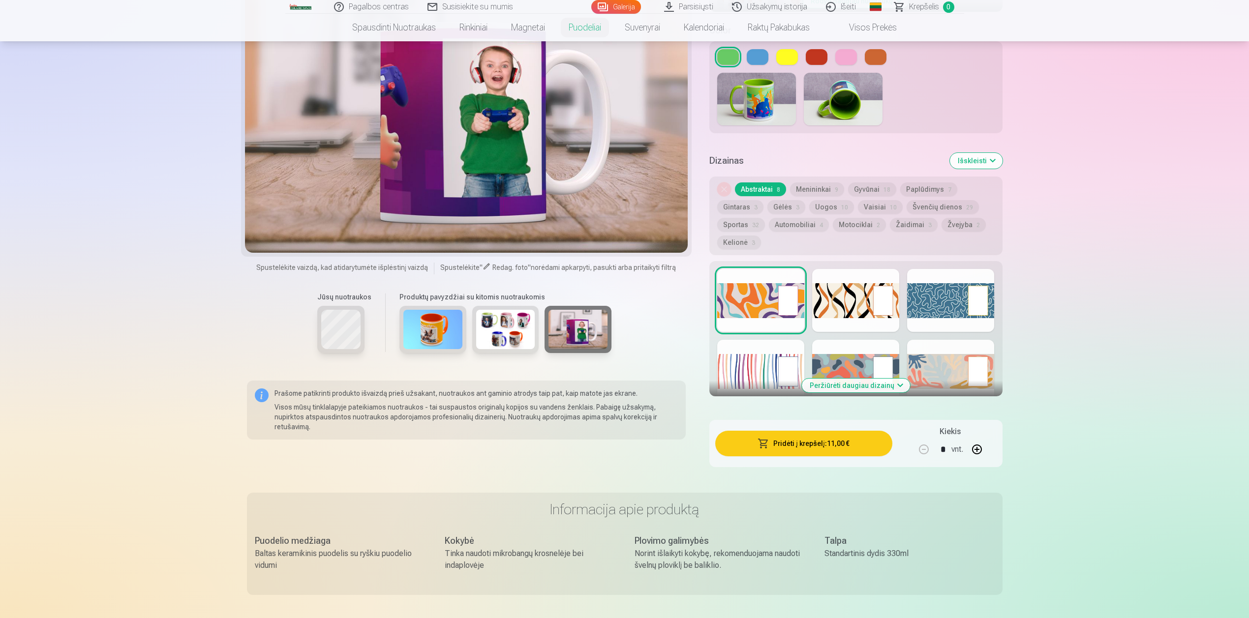
scroll to position [343, 0]
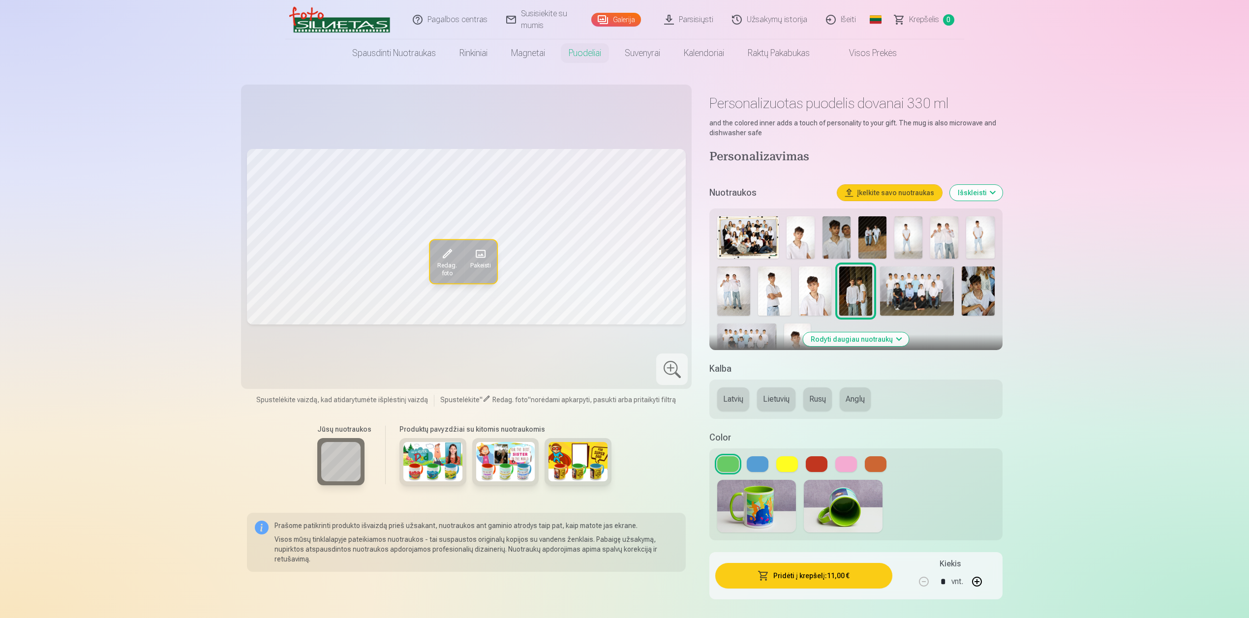
click at [420, 452] on img at bounding box center [432, 461] width 59 height 39
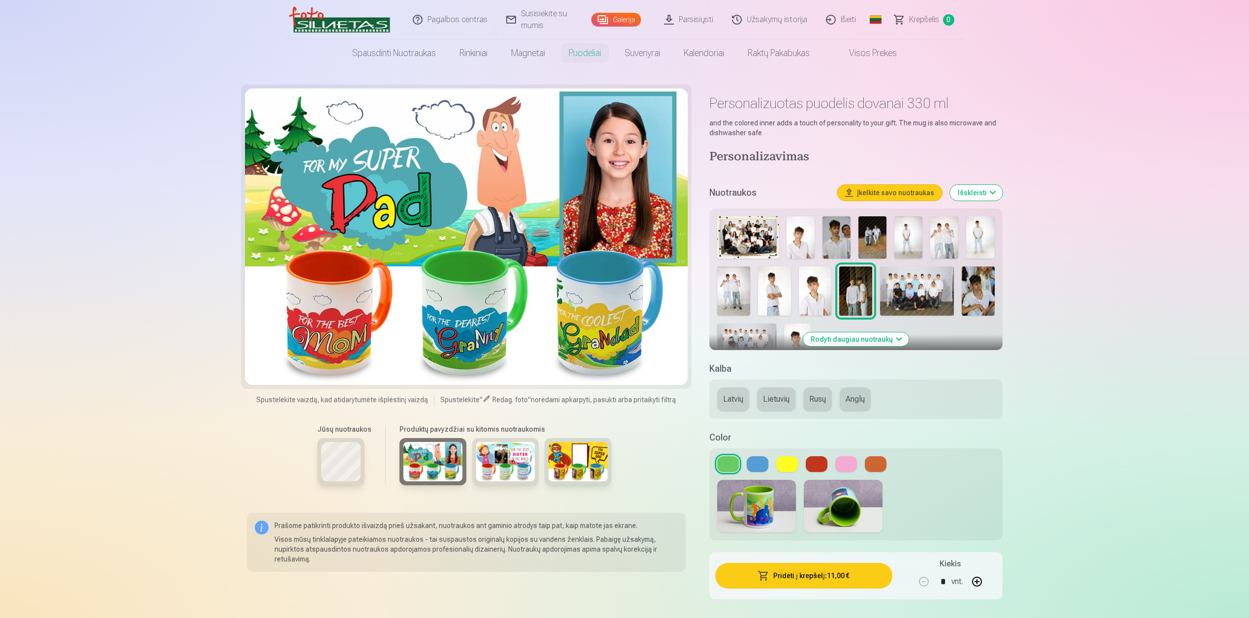
click at [500, 464] on img at bounding box center [505, 461] width 59 height 39
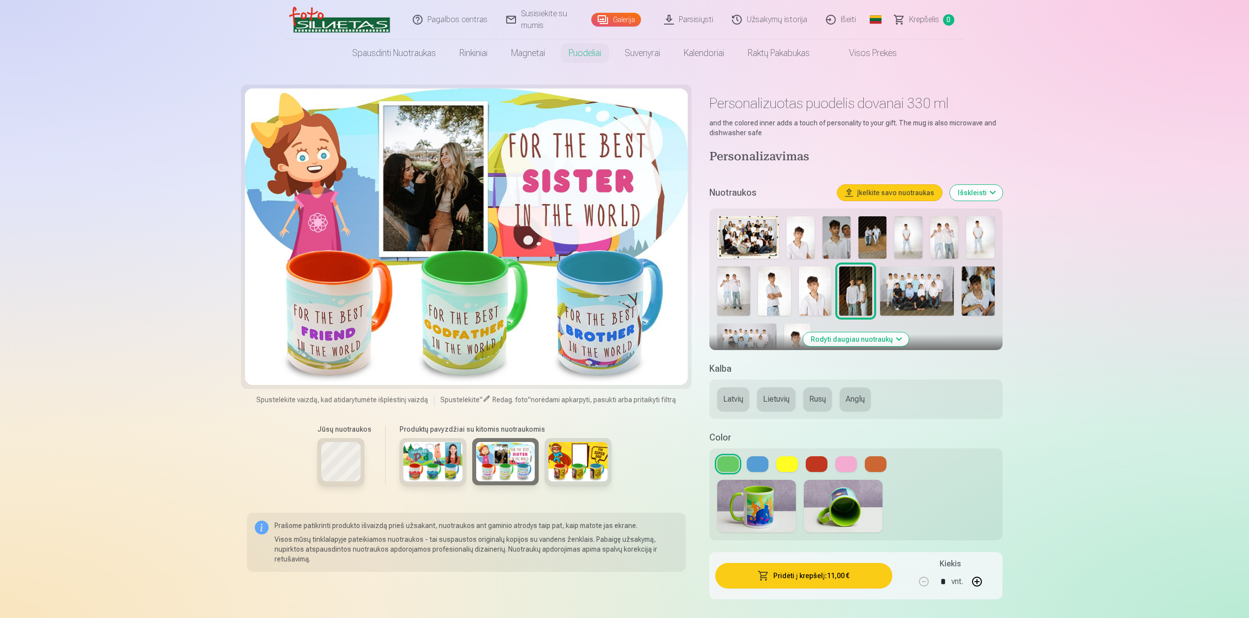
click at [559, 466] on img at bounding box center [577, 461] width 59 height 39
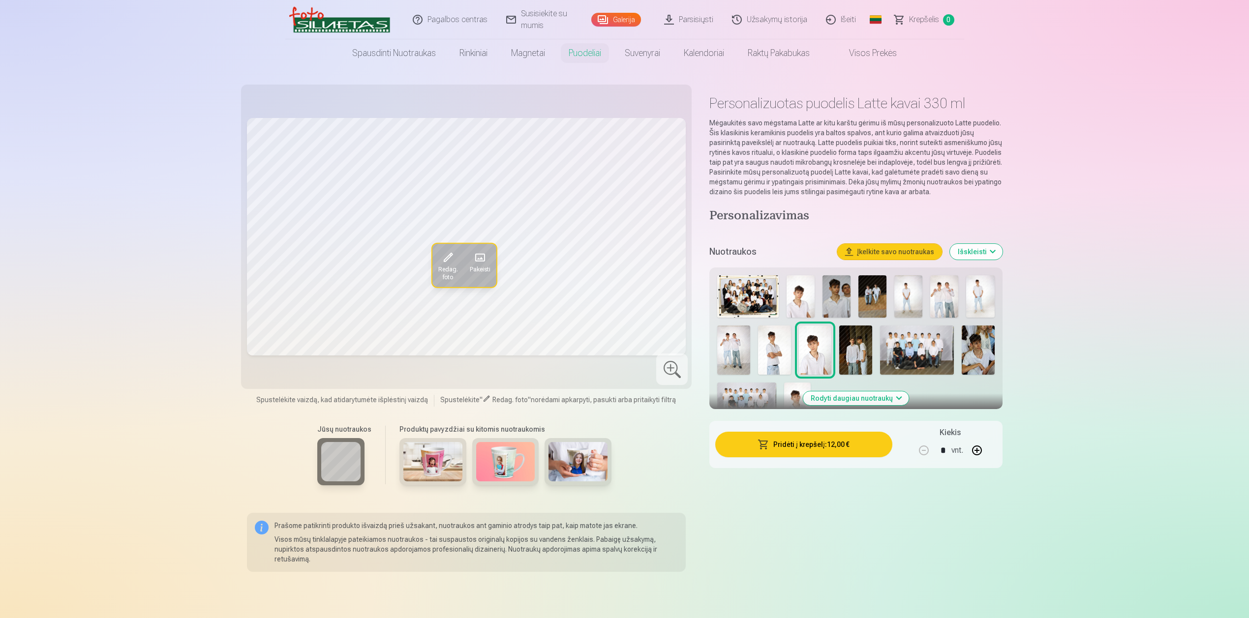
click at [434, 470] on img at bounding box center [432, 461] width 59 height 39
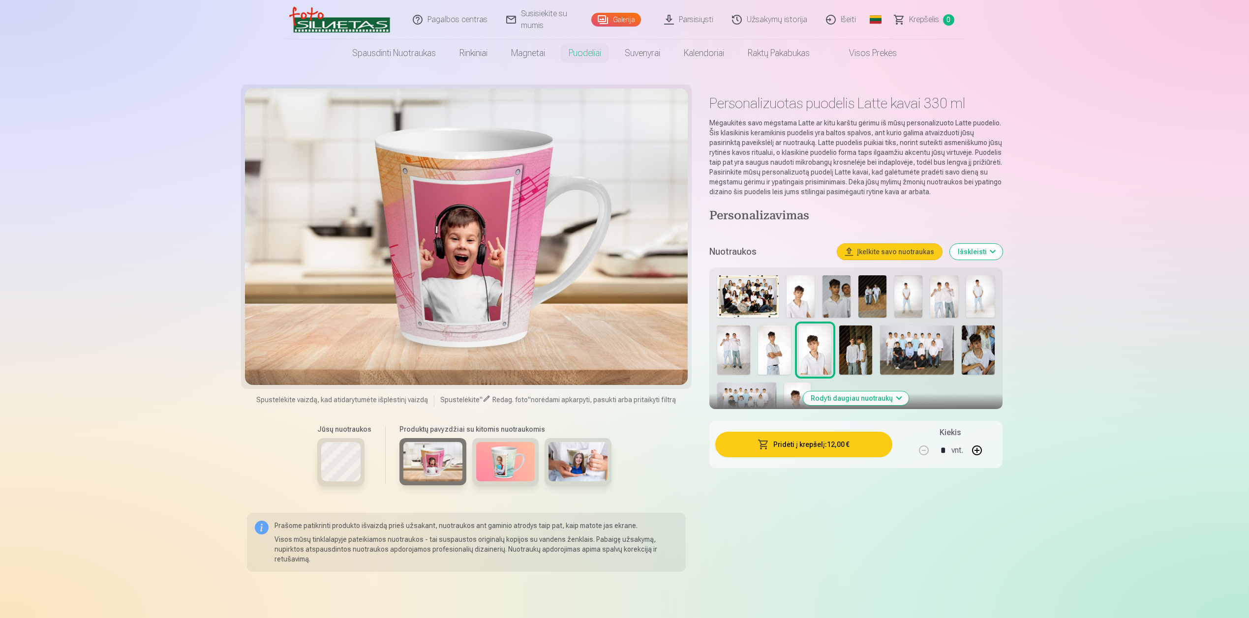
click at [514, 468] on img at bounding box center [505, 461] width 59 height 39
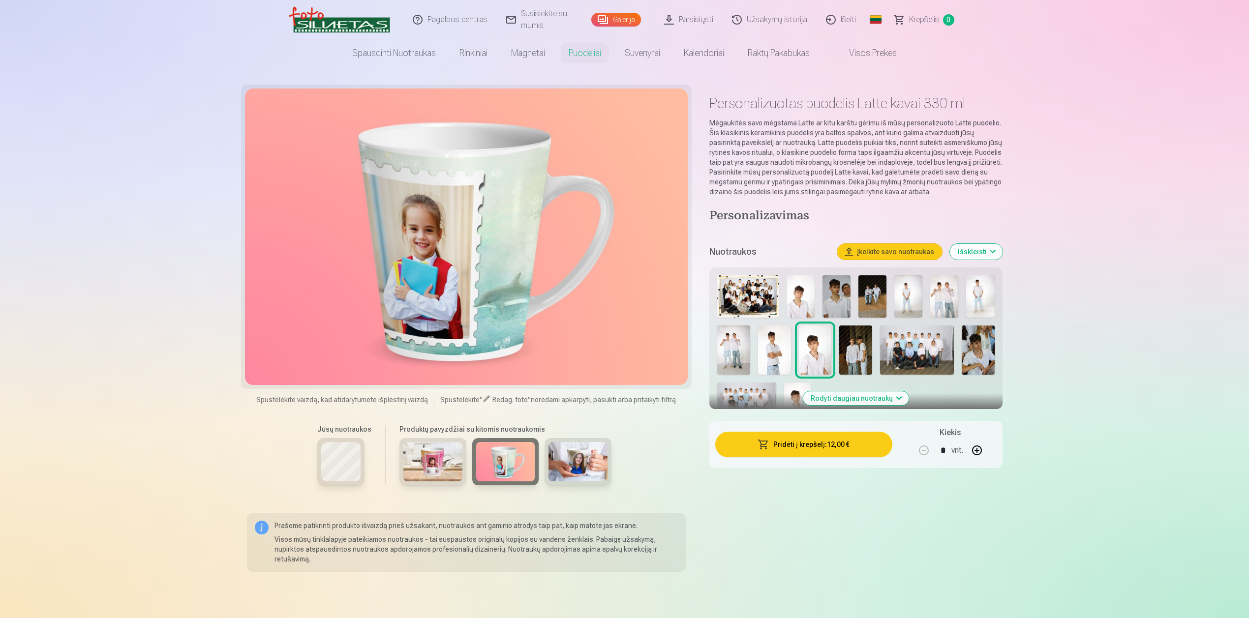
click at [574, 466] on img at bounding box center [577, 461] width 59 height 39
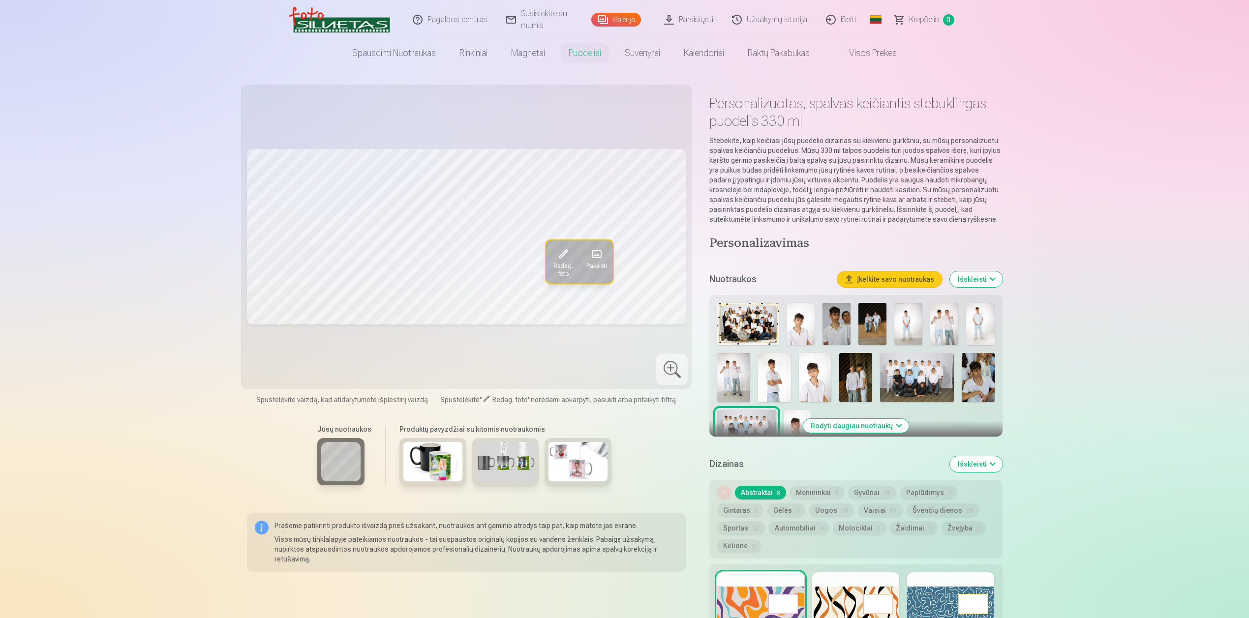
click at [504, 467] on img at bounding box center [505, 461] width 59 height 39
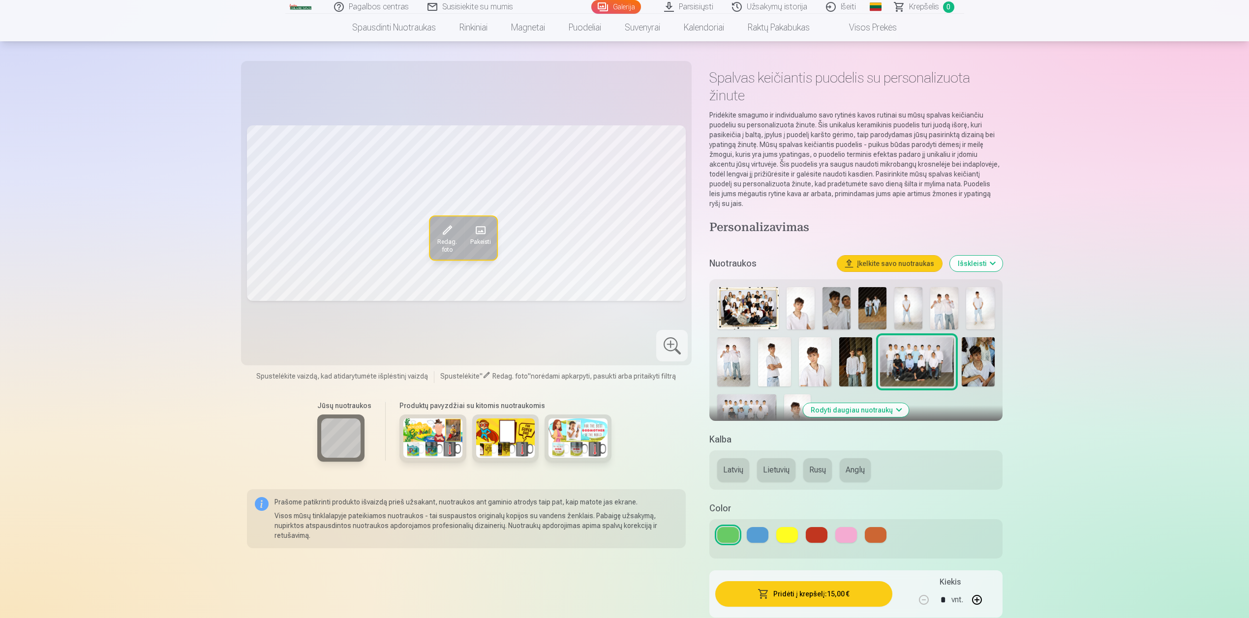
scroll to position [27, 0]
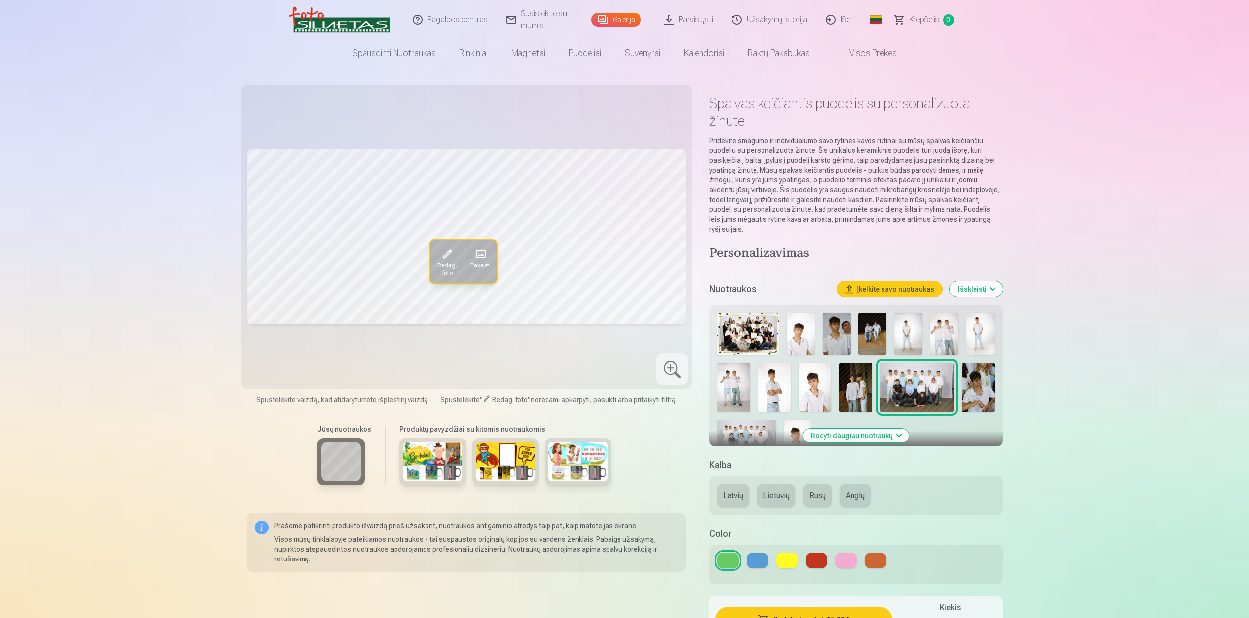
click at [444, 461] on img at bounding box center [432, 461] width 59 height 39
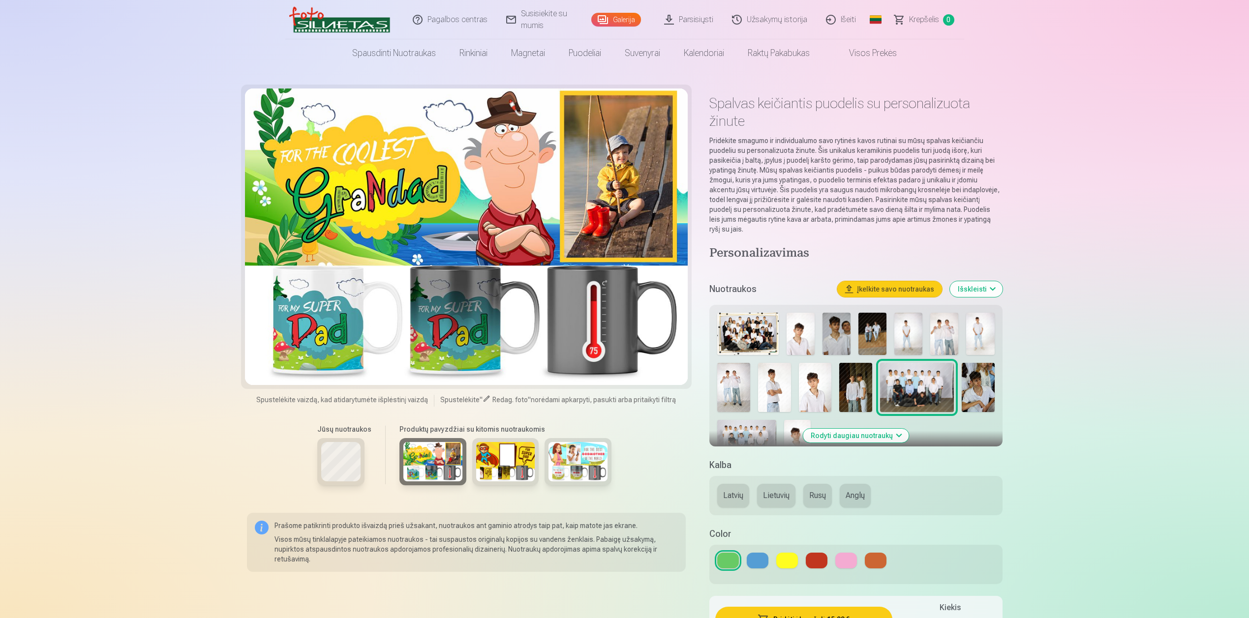
click at [516, 462] on img at bounding box center [505, 461] width 59 height 39
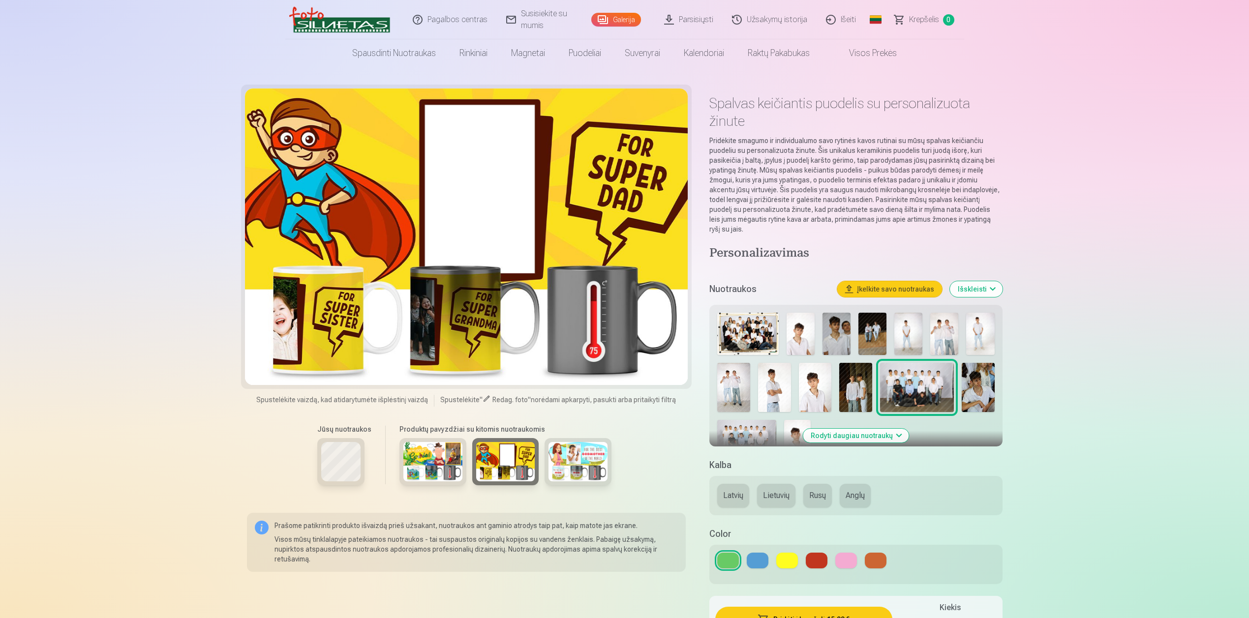
click at [549, 468] on img at bounding box center [577, 461] width 59 height 39
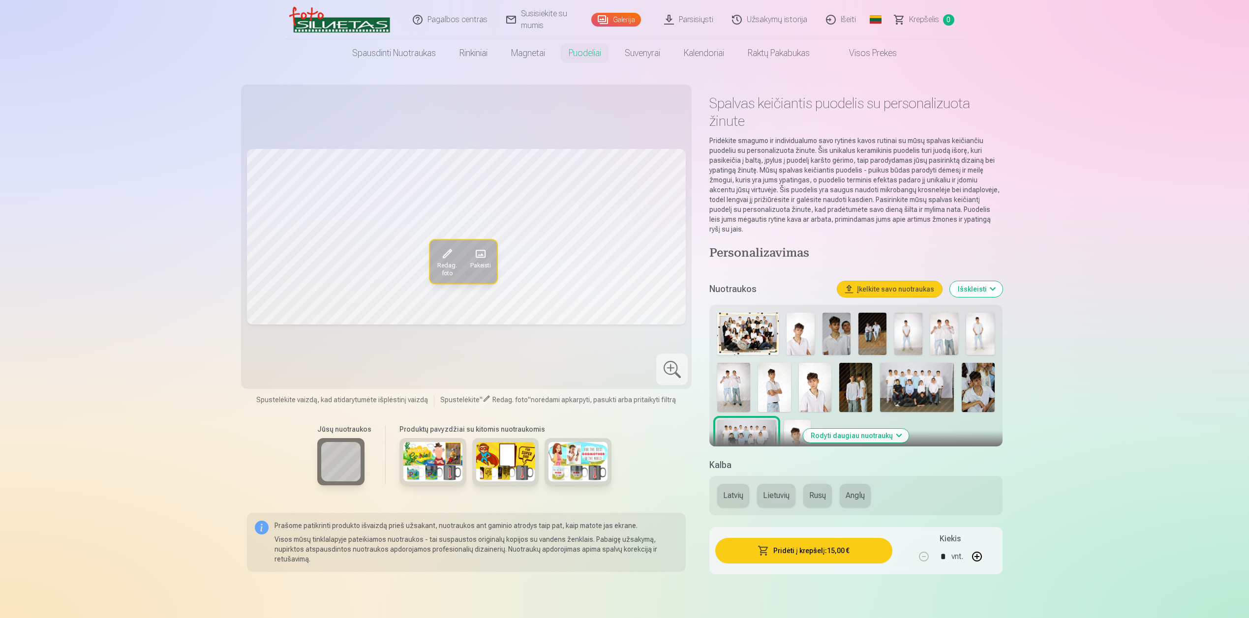
click at [448, 449] on img at bounding box center [432, 461] width 59 height 39
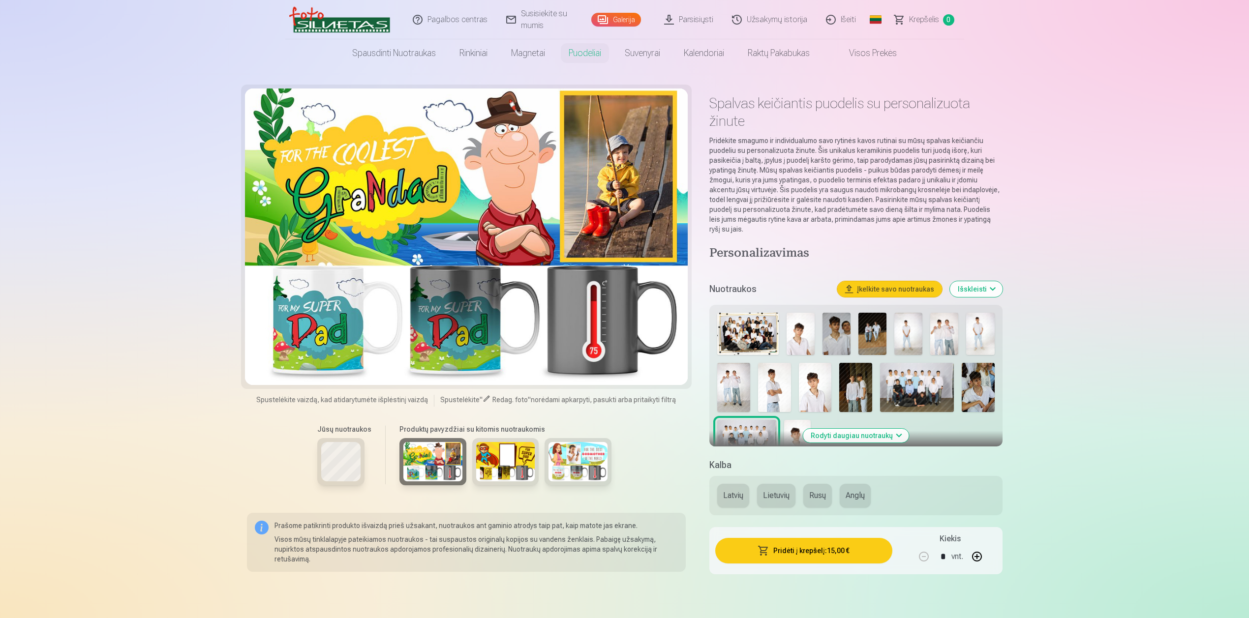
drag, startPoint x: 514, startPoint y: 461, endPoint x: 389, endPoint y: 8, distance: 469.9
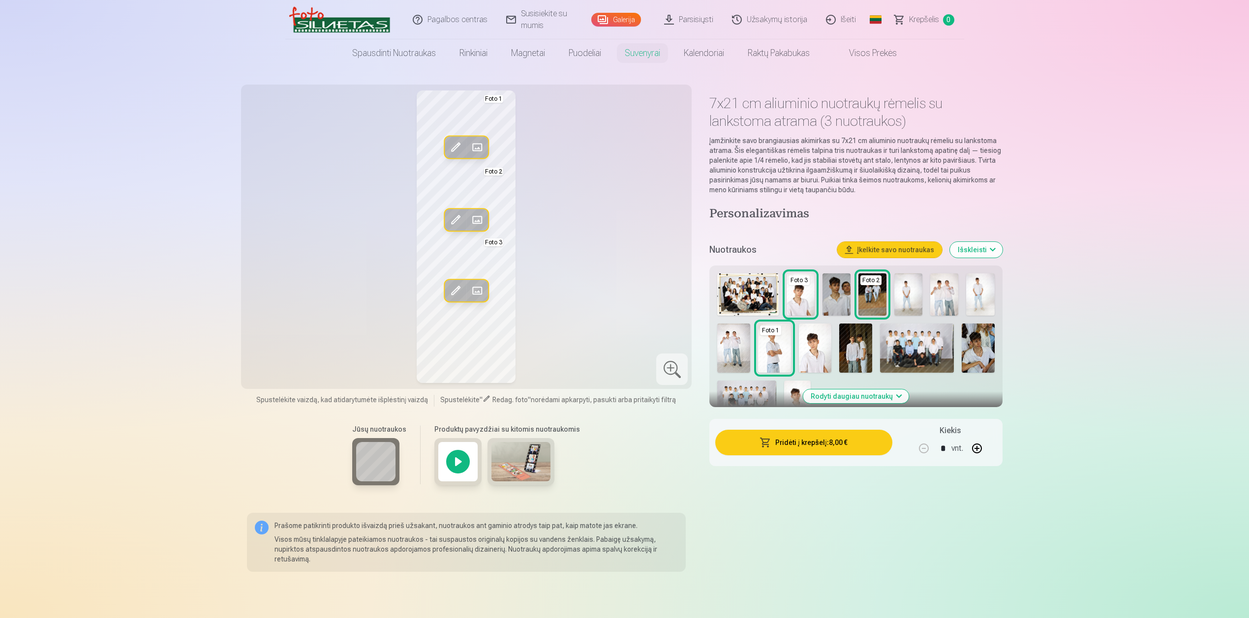
click at [538, 466] on img at bounding box center [520, 461] width 59 height 39
click at [458, 463] on div at bounding box center [457, 461] width 47 height 47
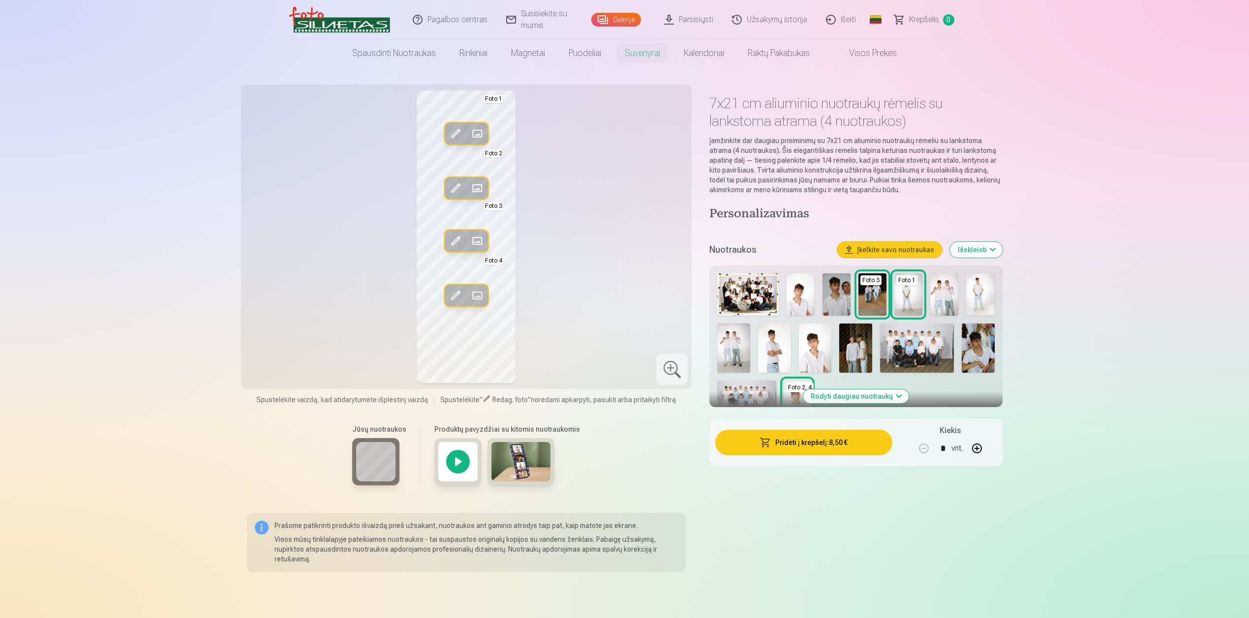
click at [517, 468] on img at bounding box center [520, 461] width 59 height 39
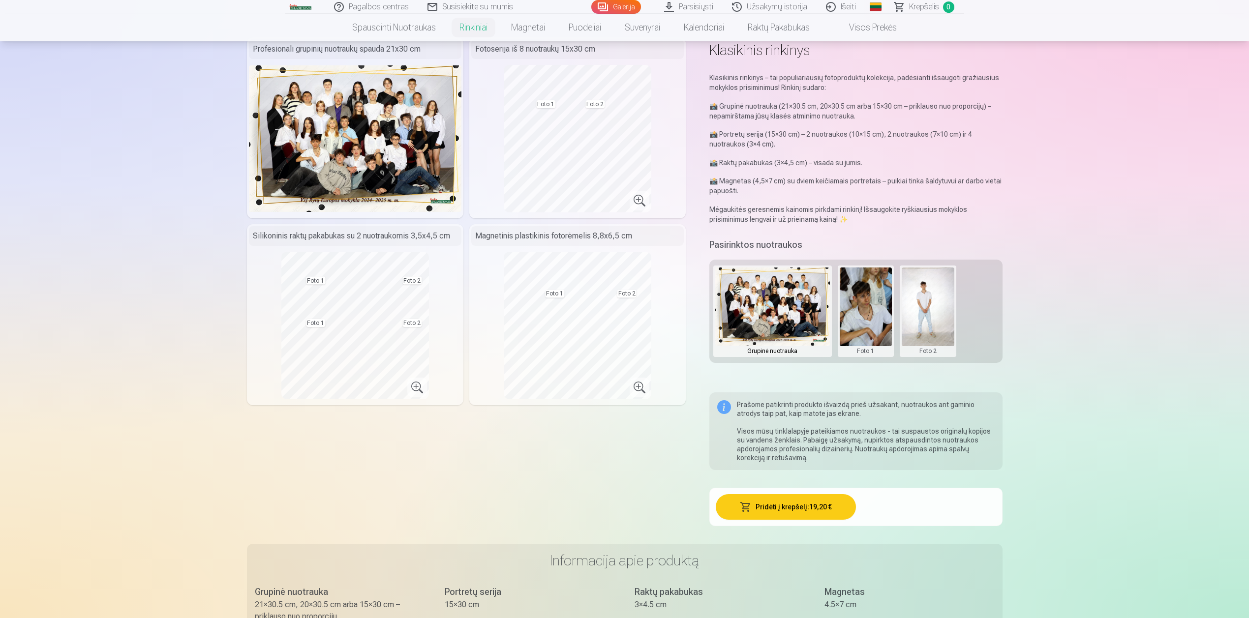
scroll to position [53, 0]
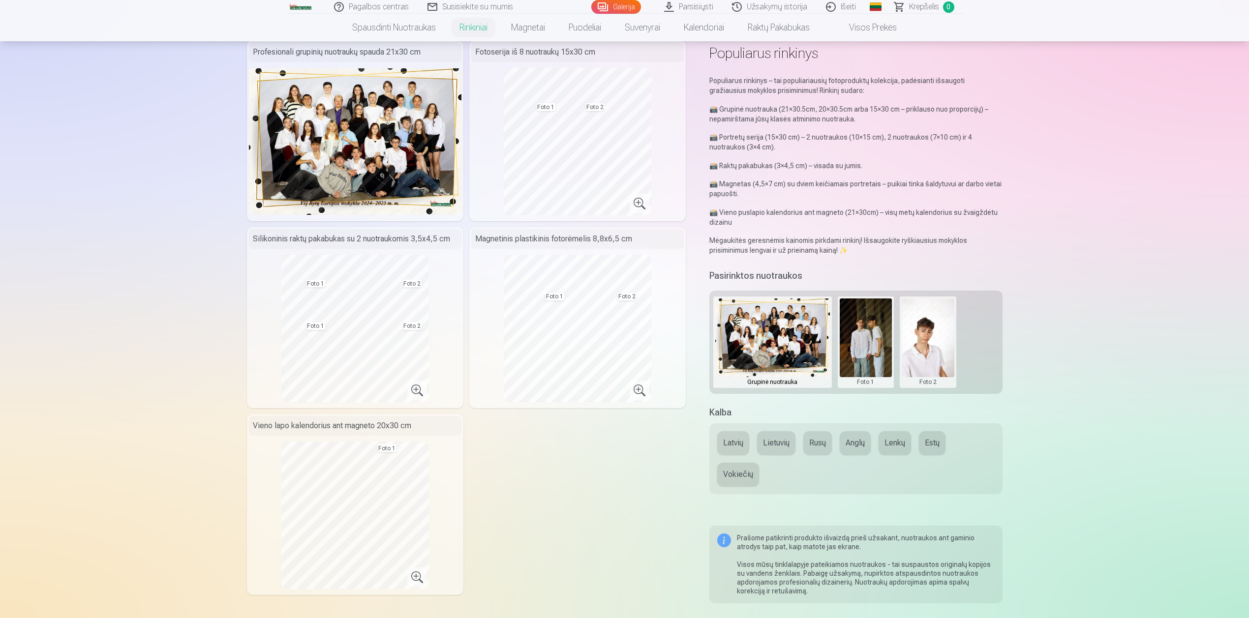
scroll to position [129, 0]
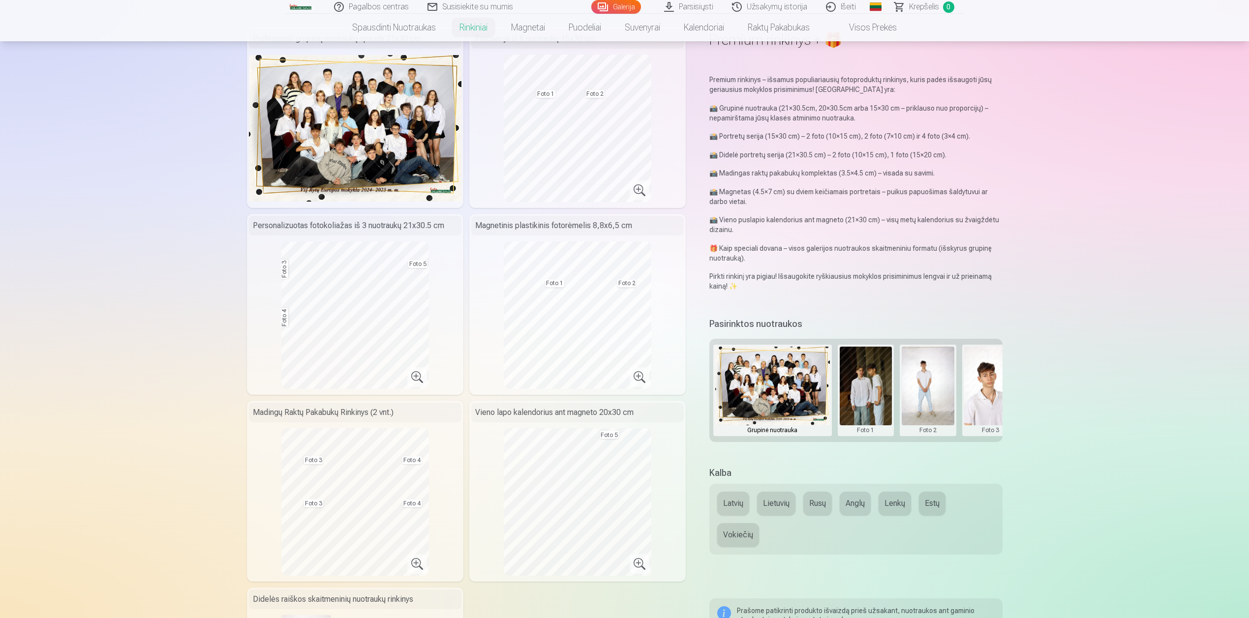
scroll to position [53, 0]
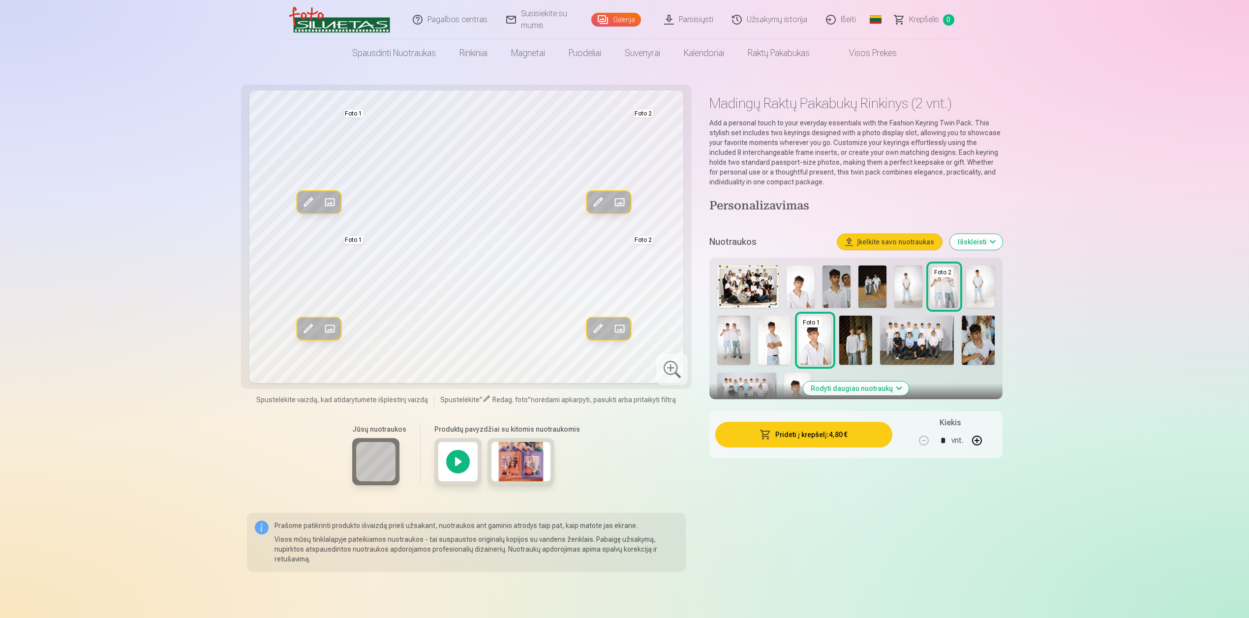
click at [539, 458] on img at bounding box center [520, 461] width 59 height 39
